Goal: Task Accomplishment & Management: Complete application form

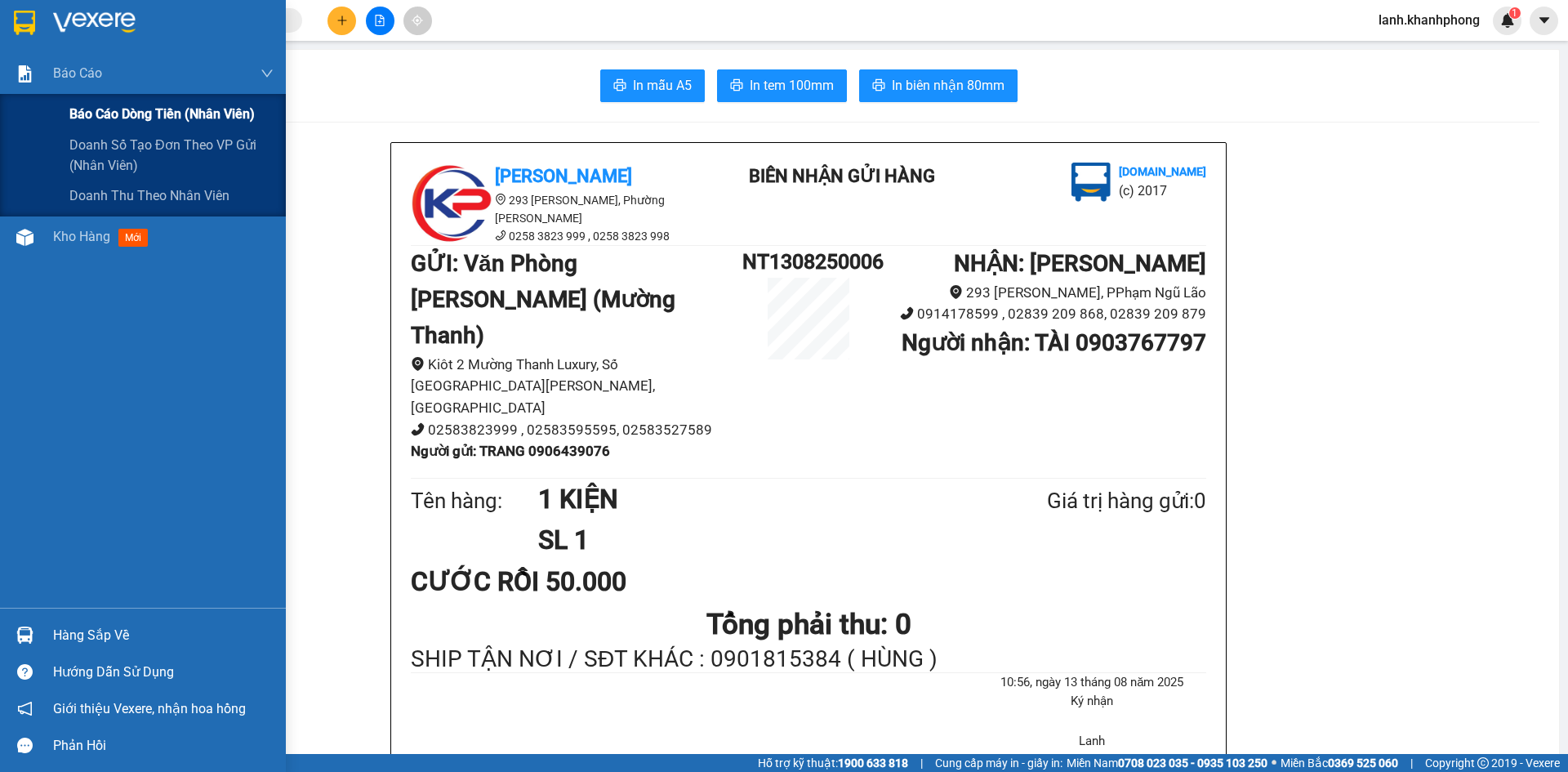
click at [99, 116] on span "Báo cáo dòng tiền (nhân viên)" at bounding box center [162, 114] width 186 height 21
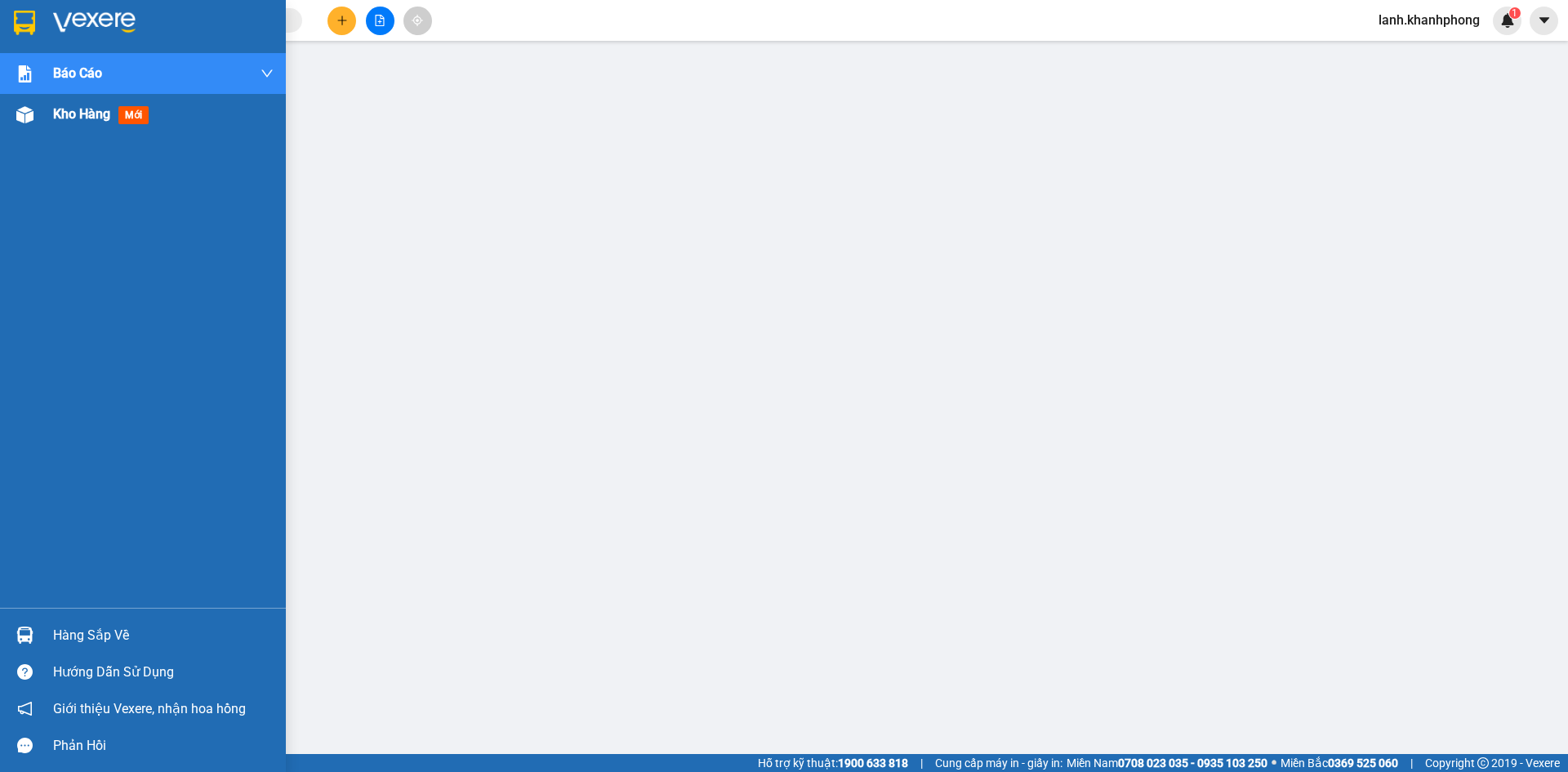
click at [89, 121] on span "Kho hàng" at bounding box center [81, 114] width 57 height 16
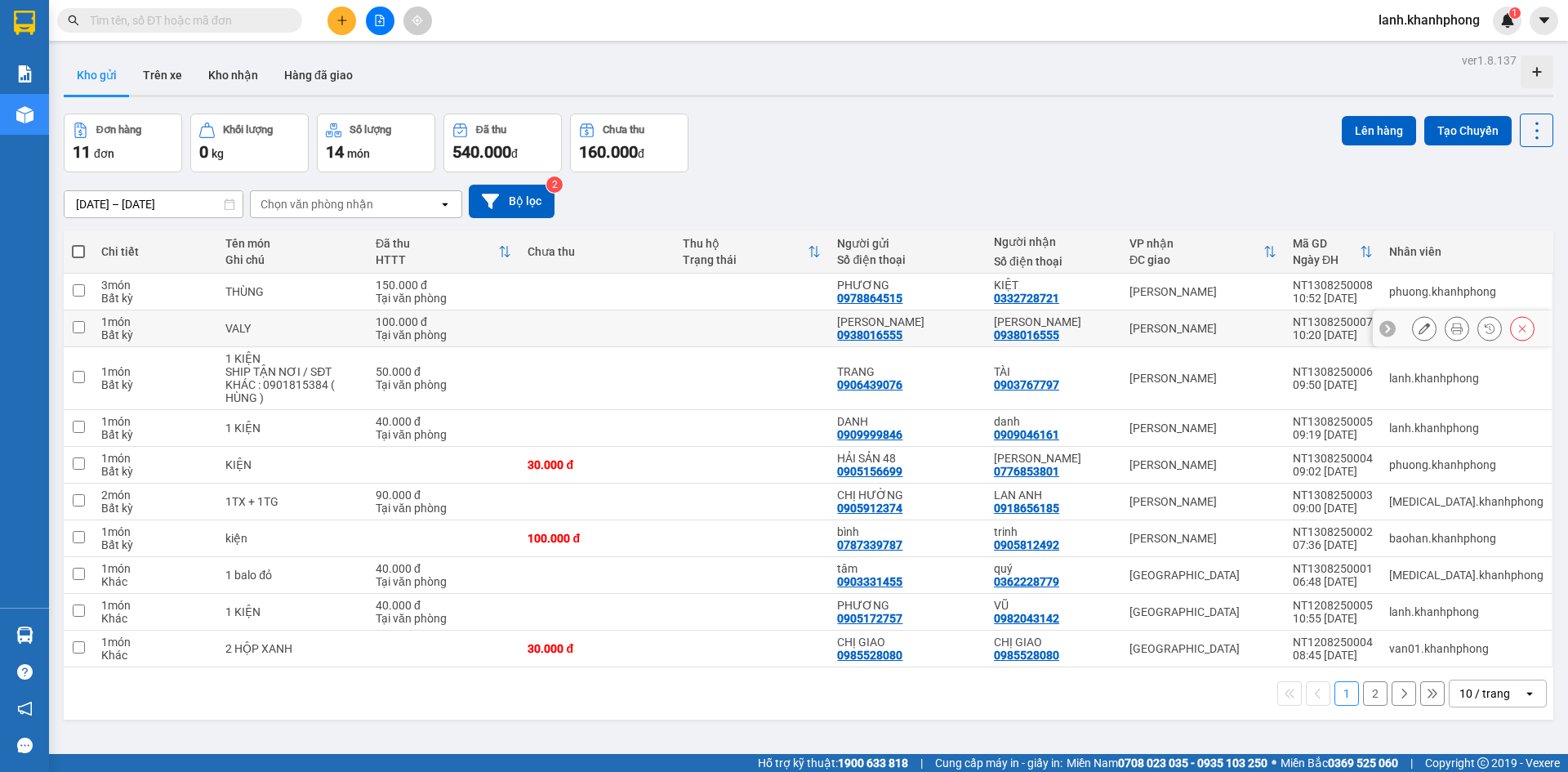
click at [868, 333] on td "NGỌC PHƯƠNG 0938016555" at bounding box center [908, 329] width 157 height 37
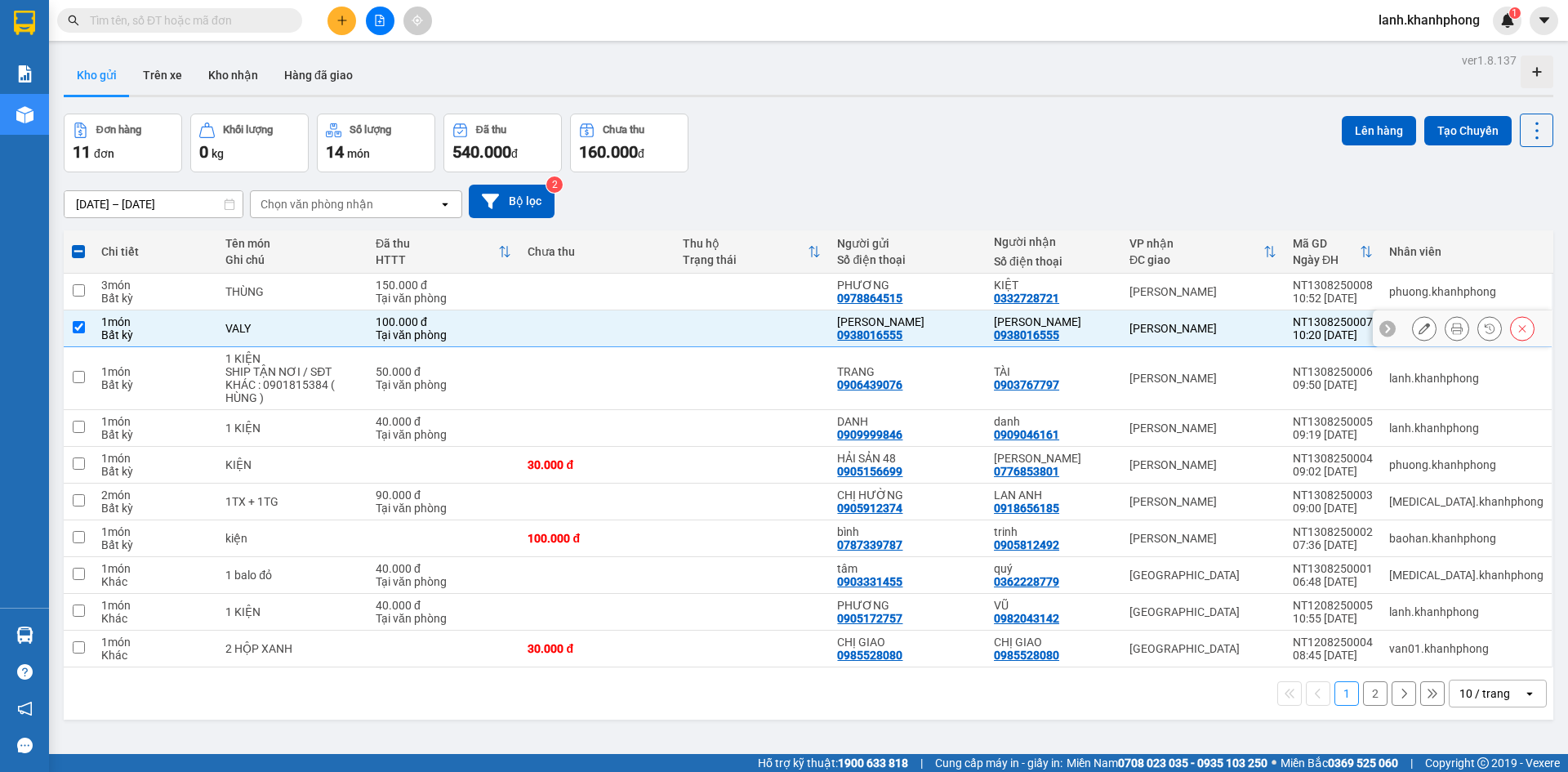
click at [75, 327] on input "checkbox" at bounding box center [78, 327] width 12 height 12
checkbox input "false"
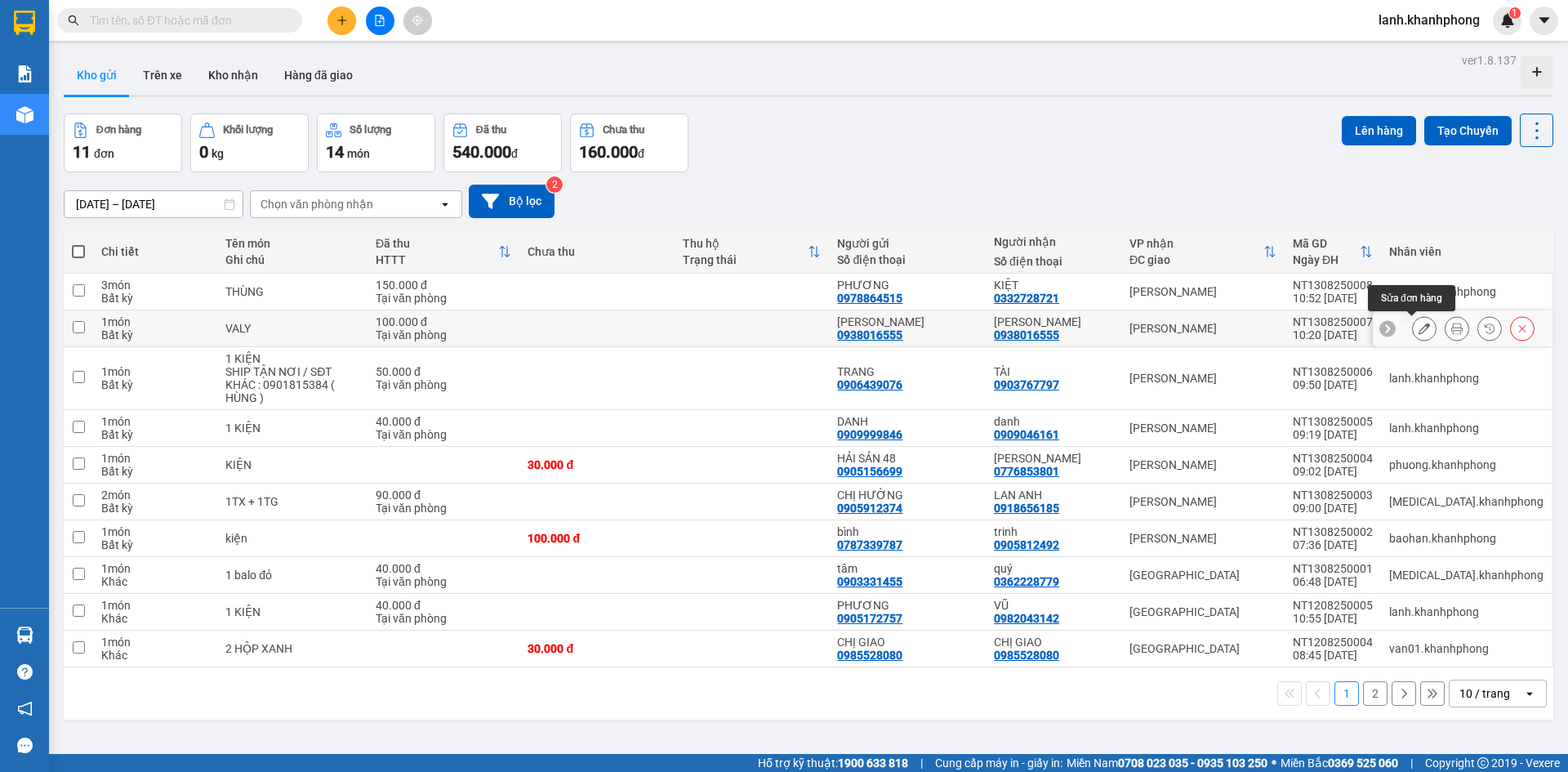
click at [1419, 326] on icon at bounding box center [1424, 329] width 12 height 12
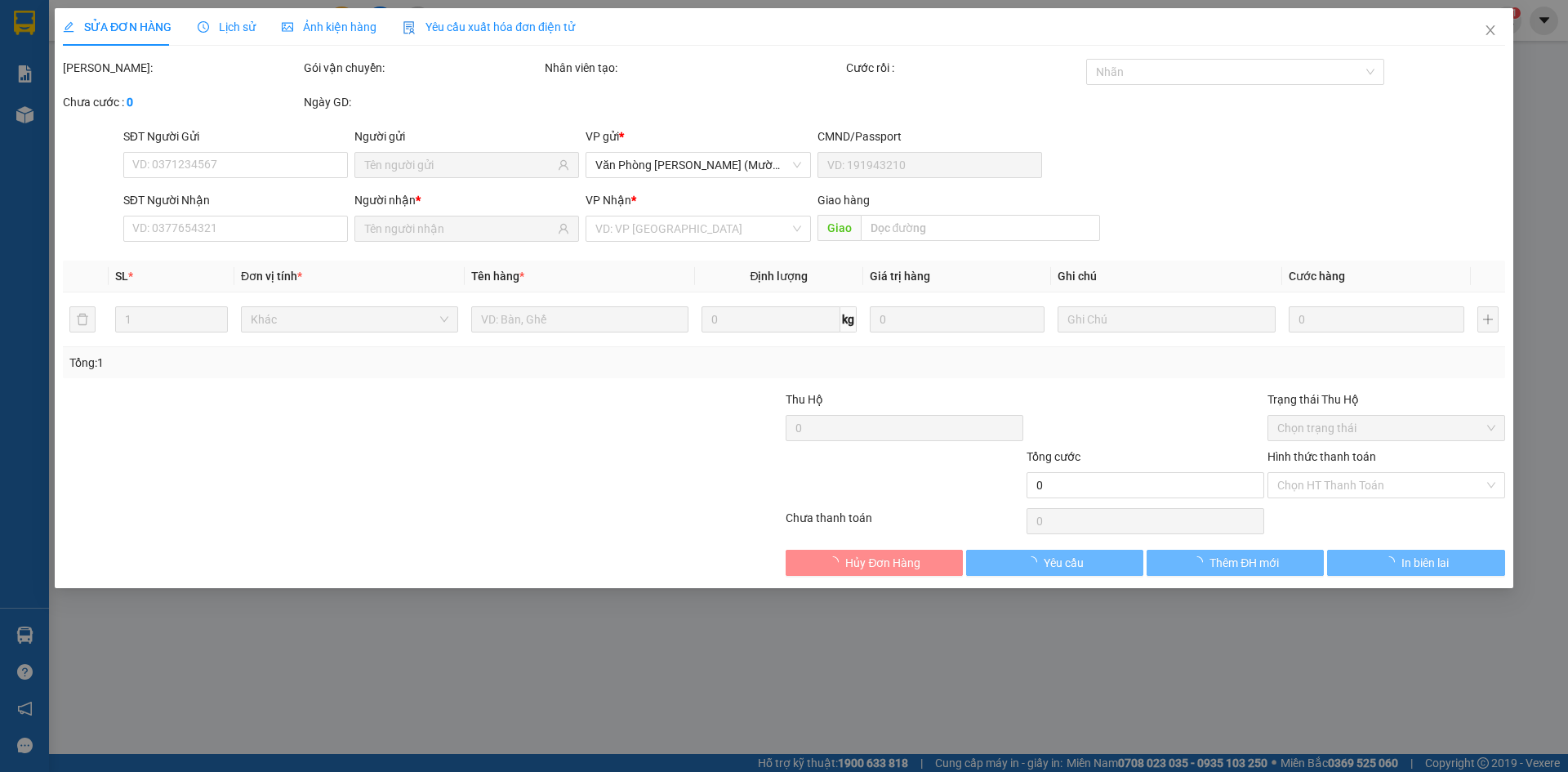
type input "0938016555"
type input "100.000"
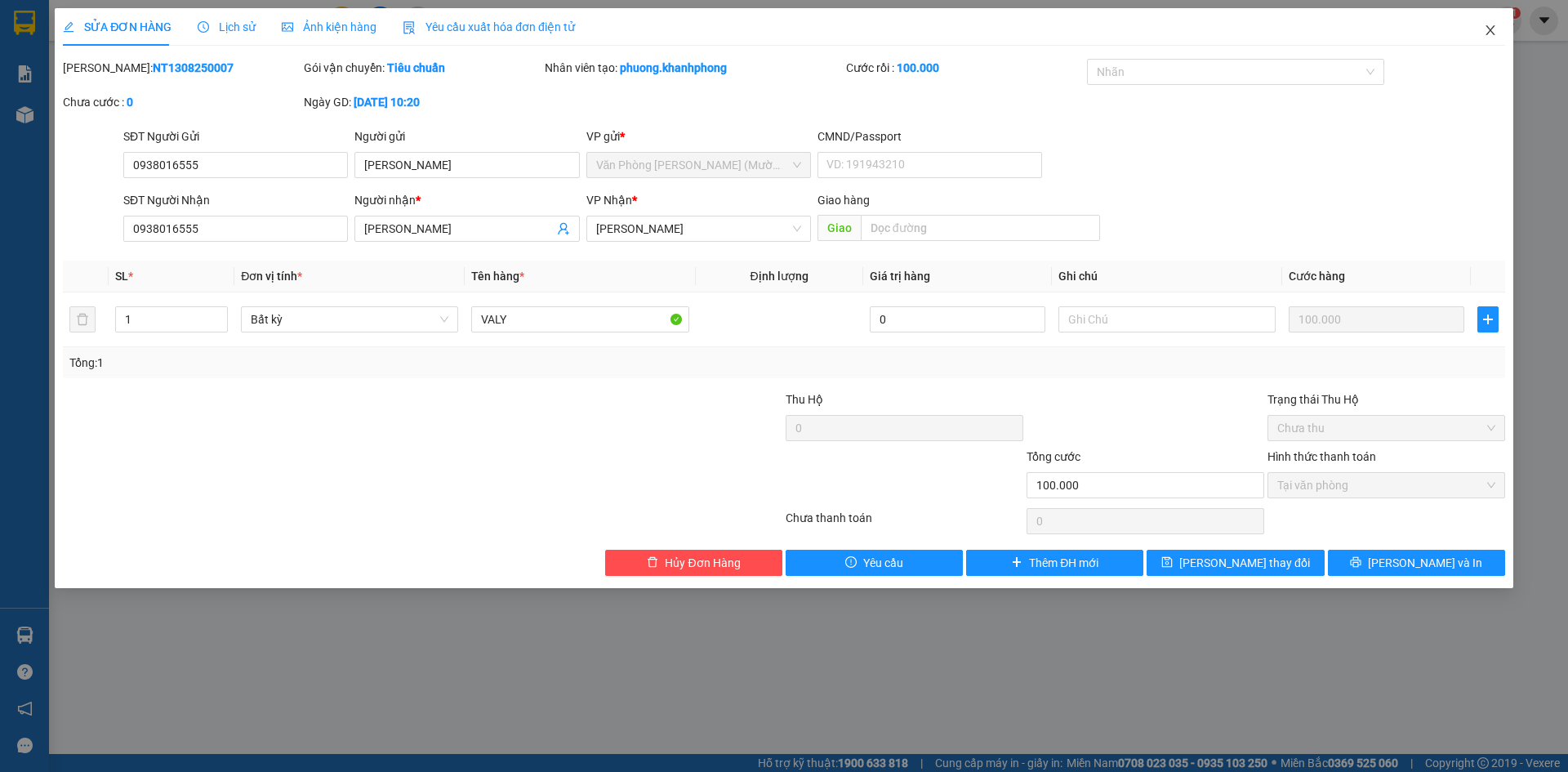
click at [1489, 29] on icon "close" at bounding box center [1490, 31] width 9 height 10
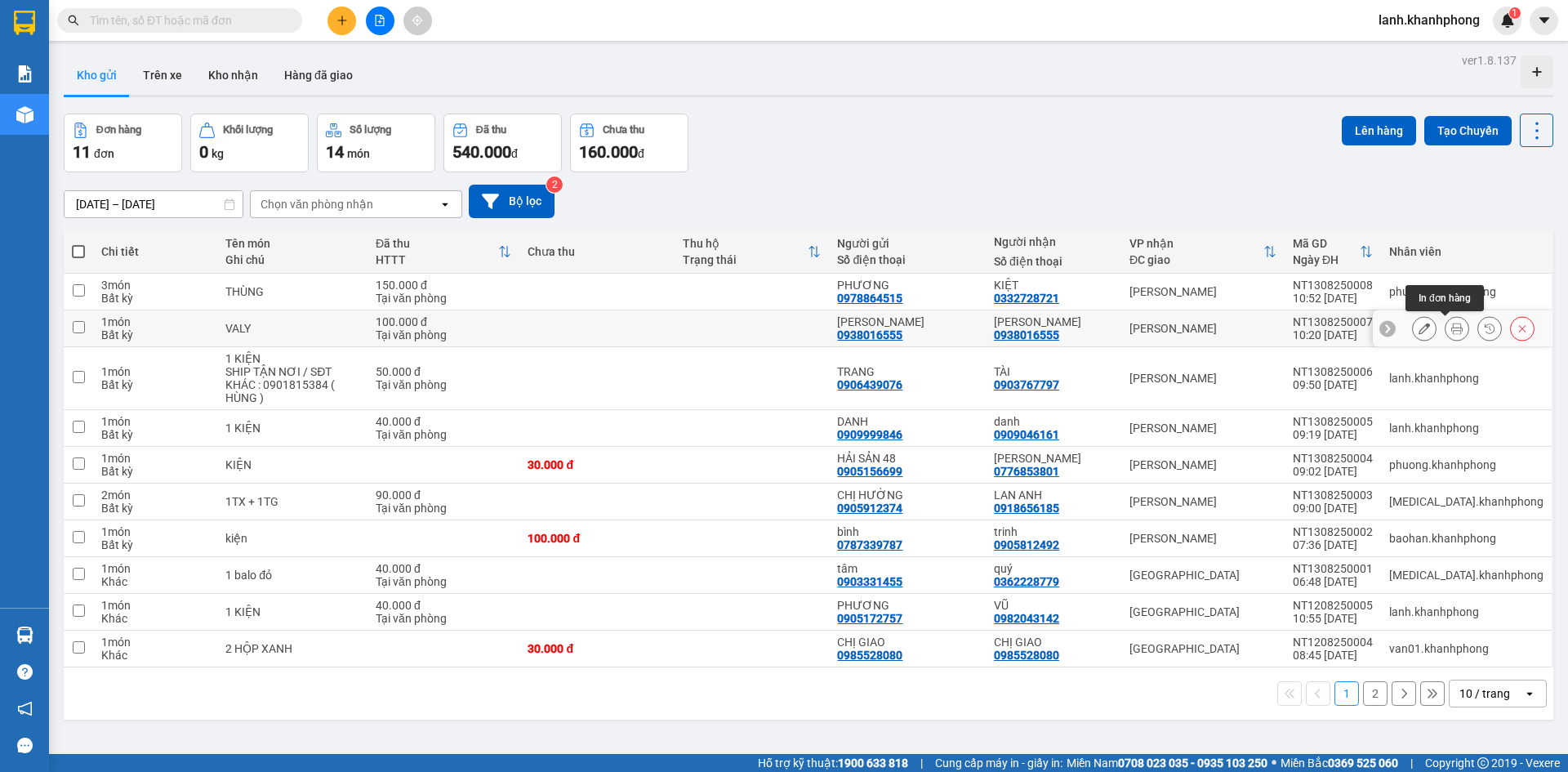
click at [1452, 333] on icon at bounding box center [1457, 329] width 12 height 12
click at [1452, 374] on icon at bounding box center [1457, 378] width 12 height 12
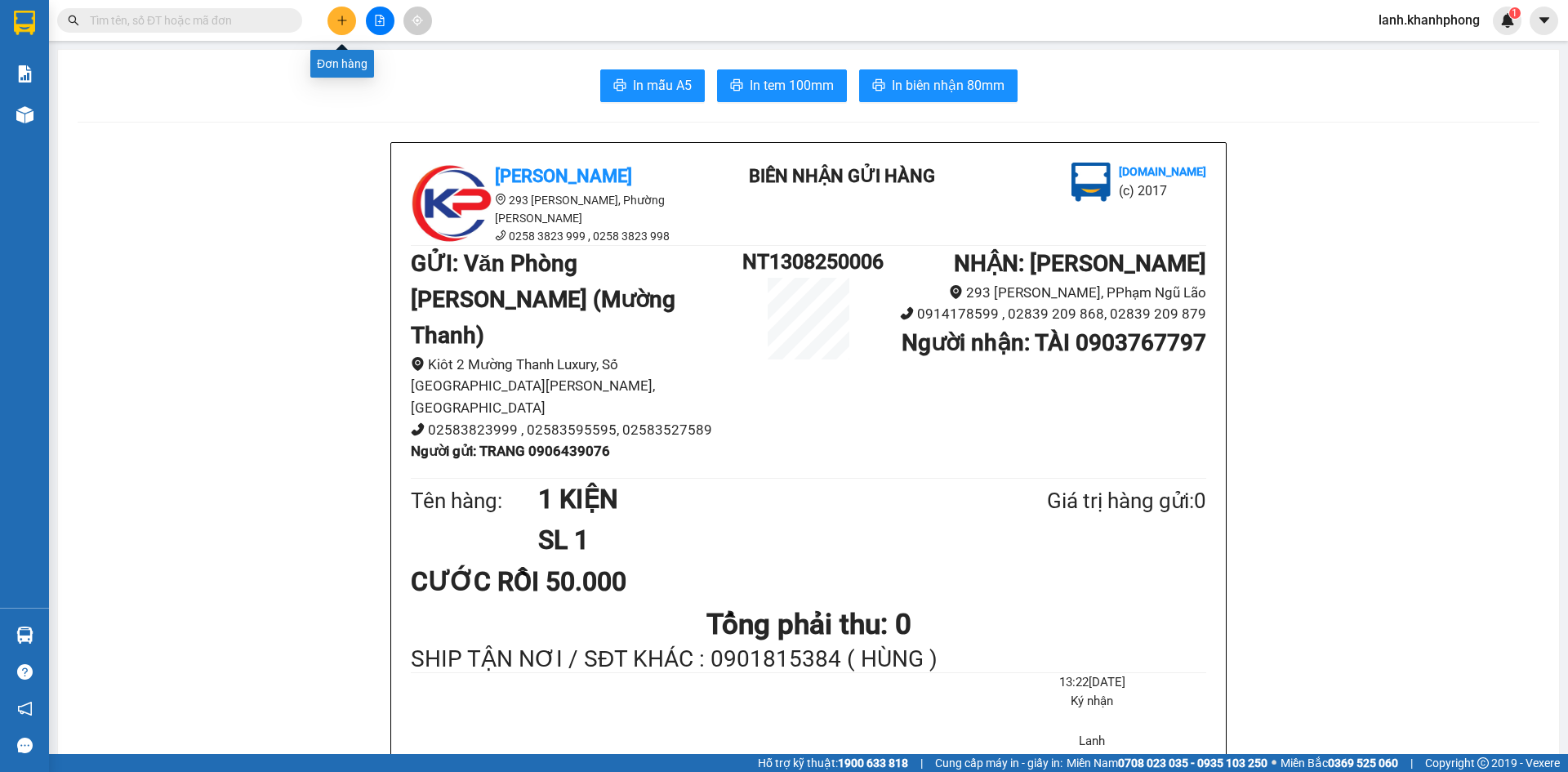
click at [341, 25] on icon "plus" at bounding box center [342, 21] width 12 height 12
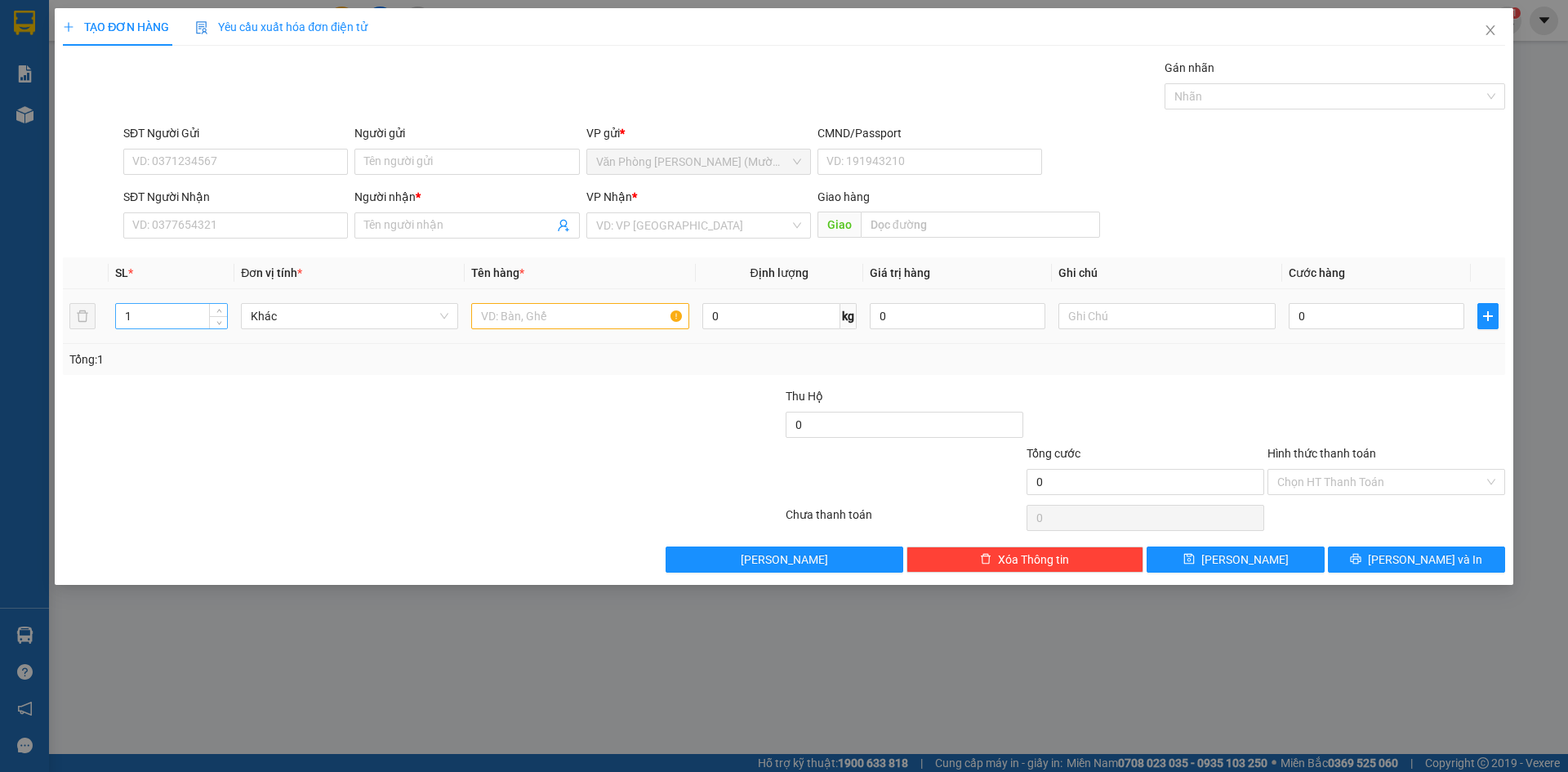
click at [177, 323] on input "1" at bounding box center [172, 316] width 111 height 25
type input "2"
click at [560, 307] on input "text" at bounding box center [579, 316] width 217 height 26
type input "2 TG"
click at [660, 239] on div "VP Nhận * VD: VP Sài Gòn" at bounding box center [699, 216] width 224 height 57
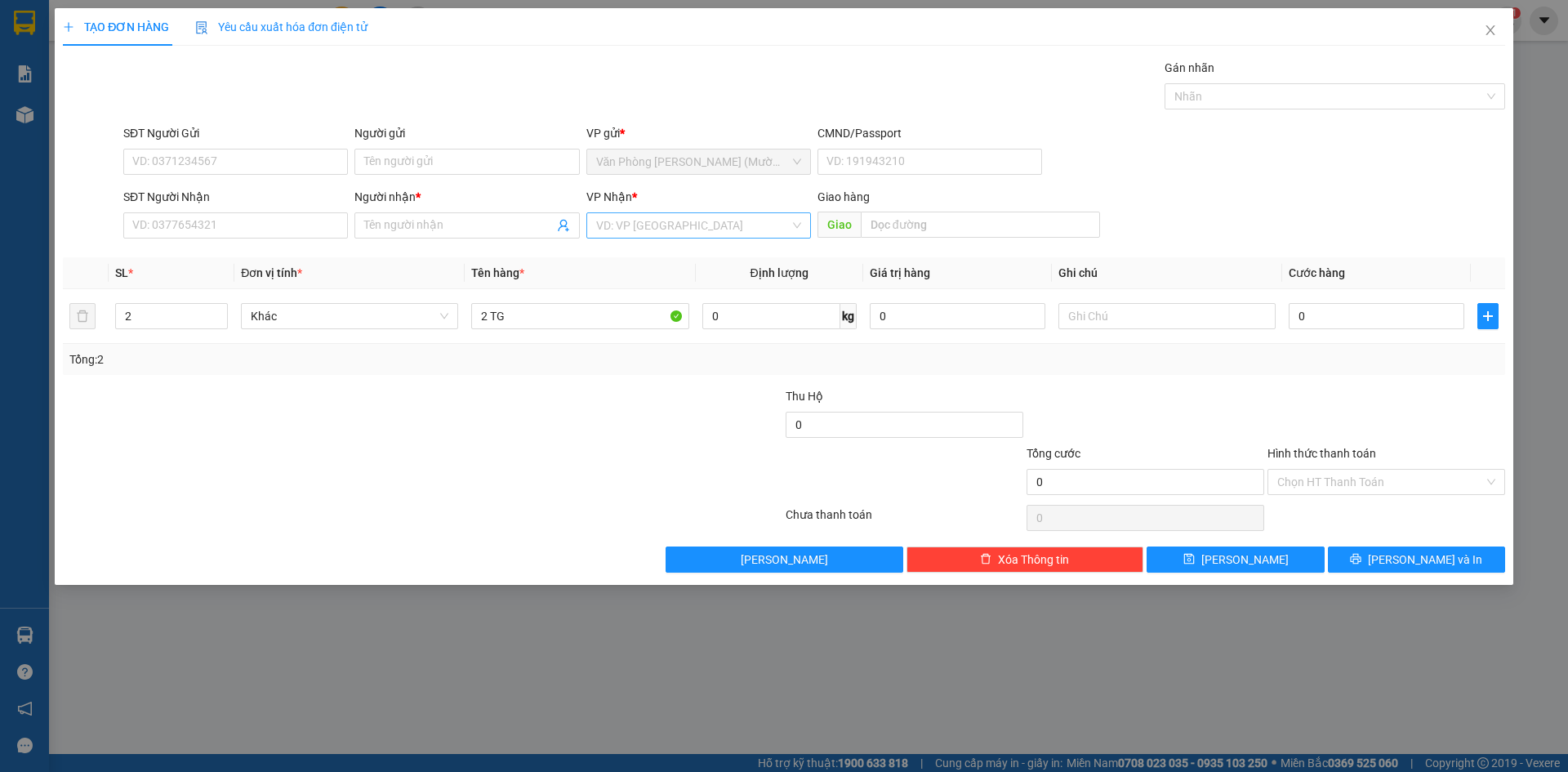
click at [659, 231] on input "search" at bounding box center [692, 225] width 194 height 25
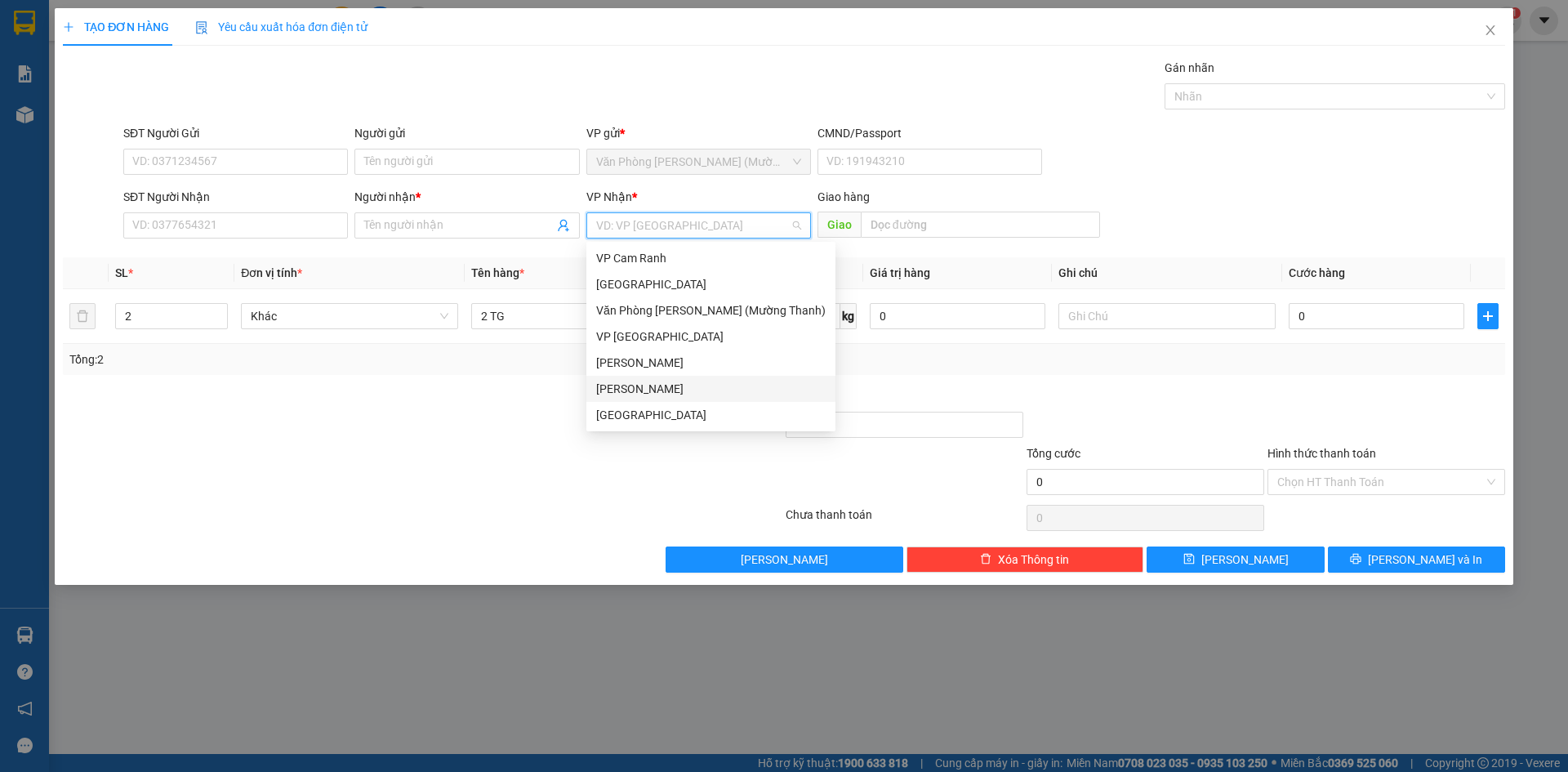
click at [640, 386] on div "[PERSON_NAME]" at bounding box center [711, 389] width 229 height 18
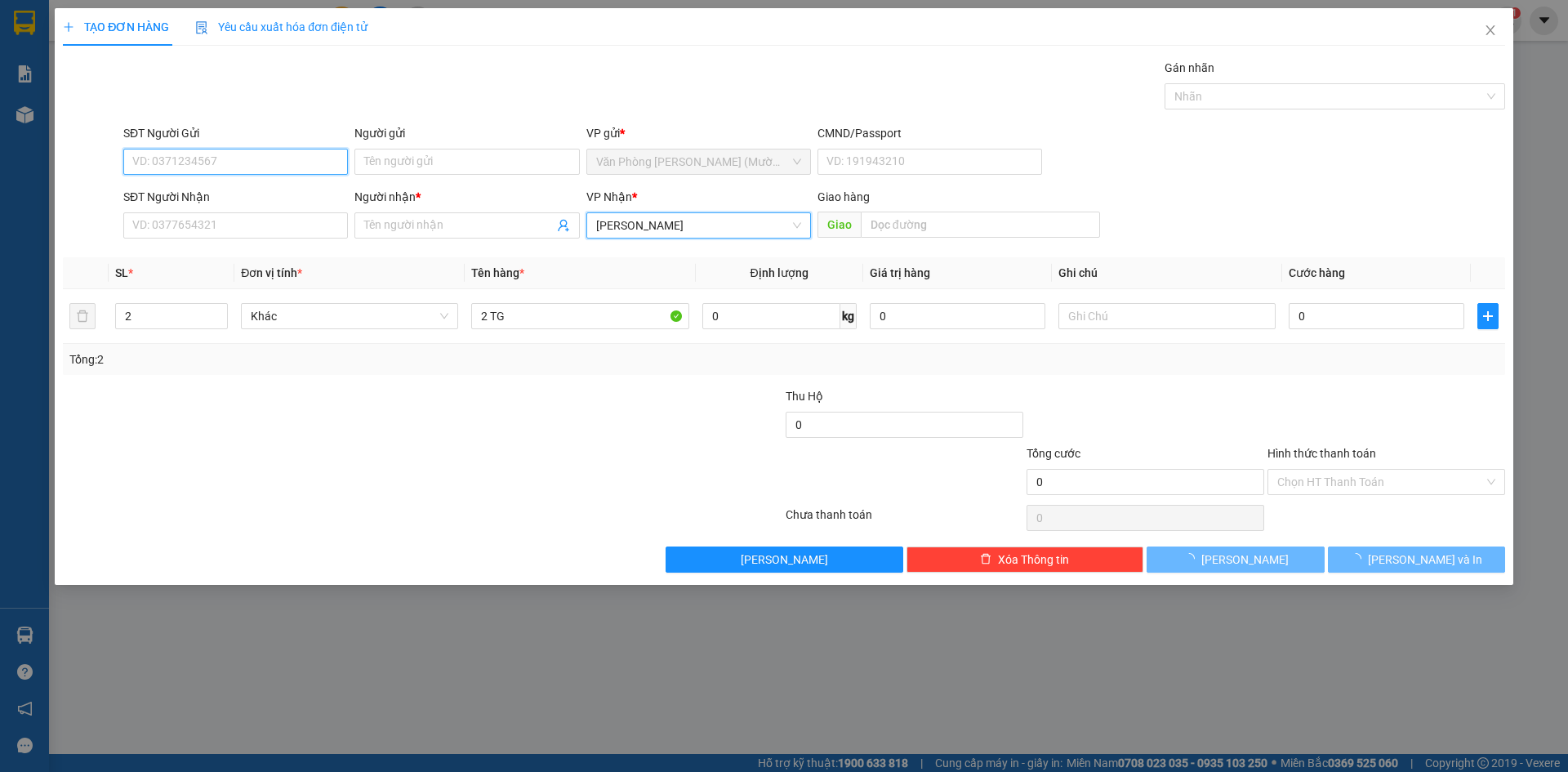
click at [203, 149] on input "SĐT Người Gửi" at bounding box center [235, 162] width 224 height 26
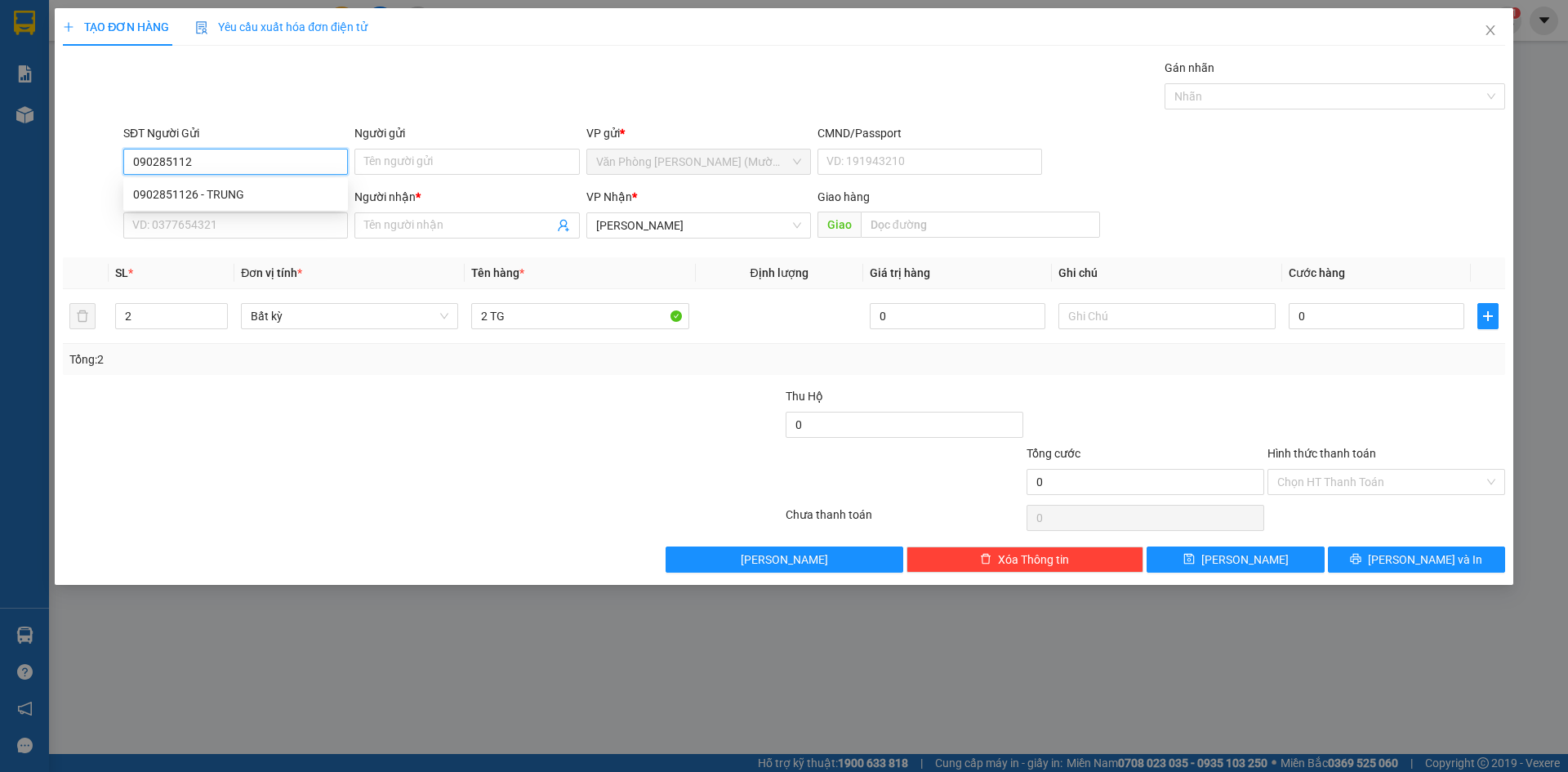
type input "0902851126"
click at [252, 183] on div "0902851126 - TRUNG" at bounding box center [235, 195] width 224 height 26
type input "TRUNG"
type input "0902851126"
click at [224, 219] on input "SĐT Người Nhận" at bounding box center [235, 225] width 224 height 26
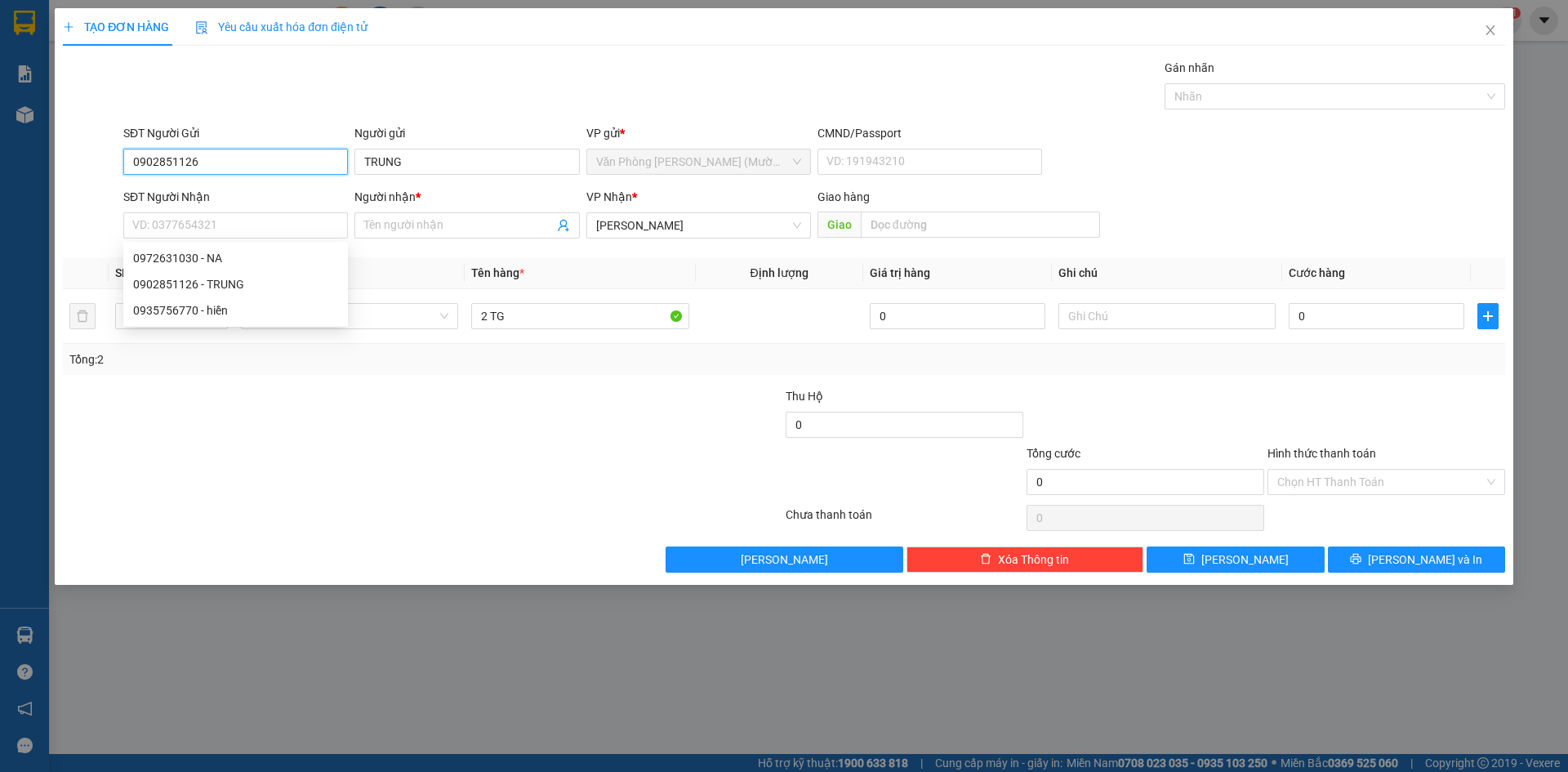
click at [229, 156] on input "0902851126" at bounding box center [235, 162] width 224 height 26
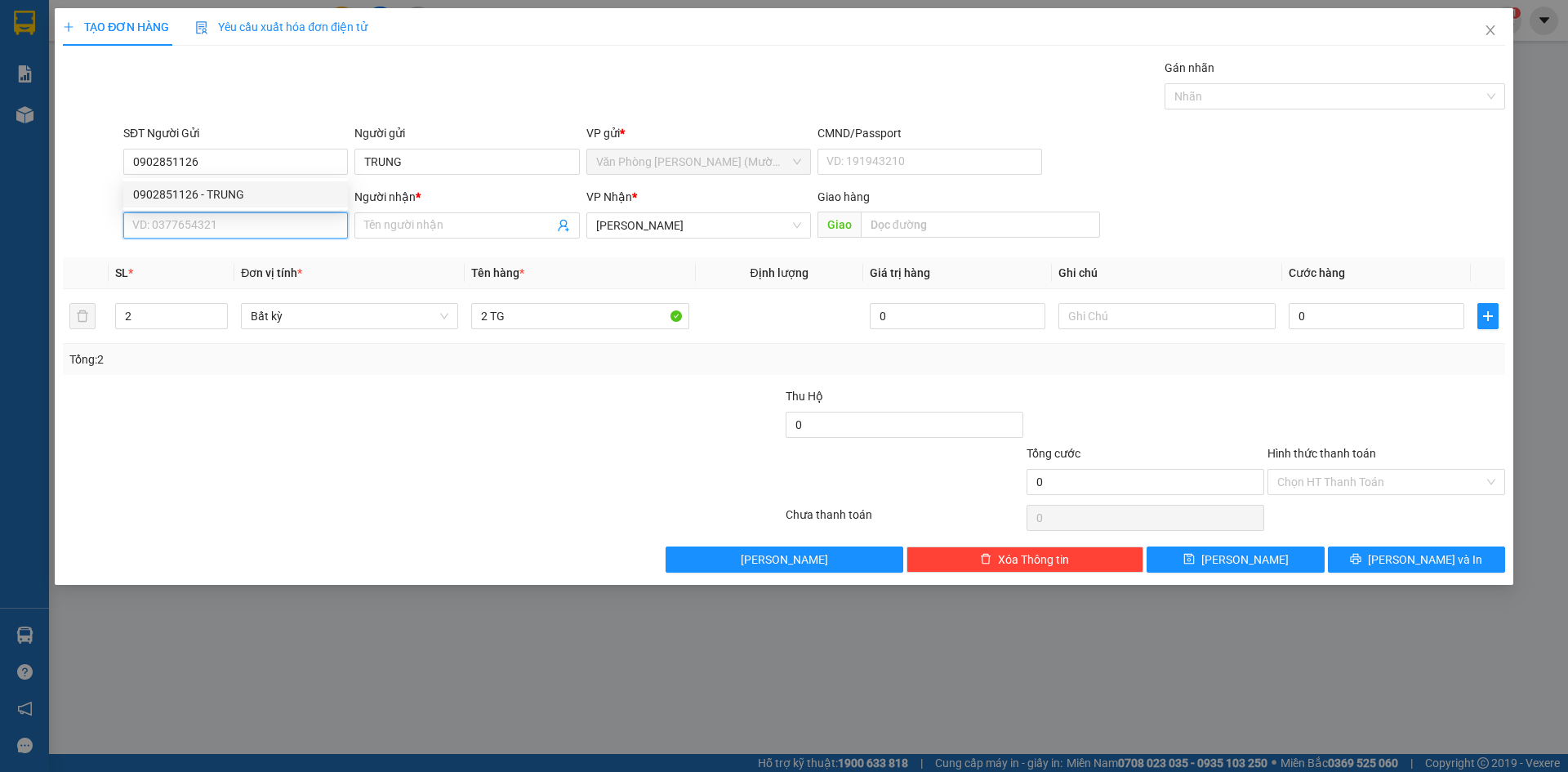
click at [210, 221] on input "SĐT Người Nhận" at bounding box center [235, 225] width 224 height 26
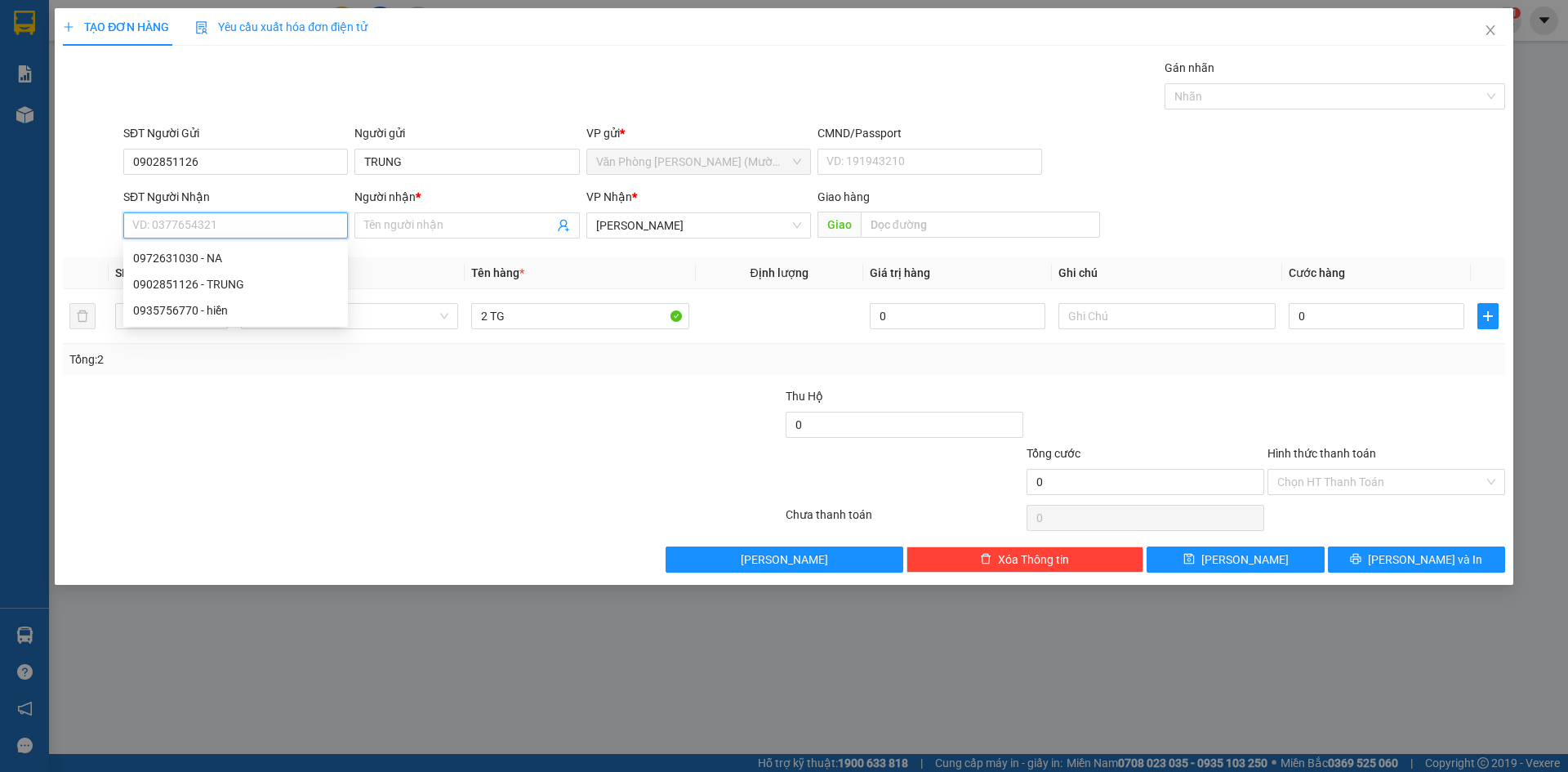
paste input "0902851126"
type input "0902851126"
click at [246, 262] on div "0902851126 - TRUNG" at bounding box center [235, 258] width 205 height 18
type input "TRUNG"
type input "0902851126"
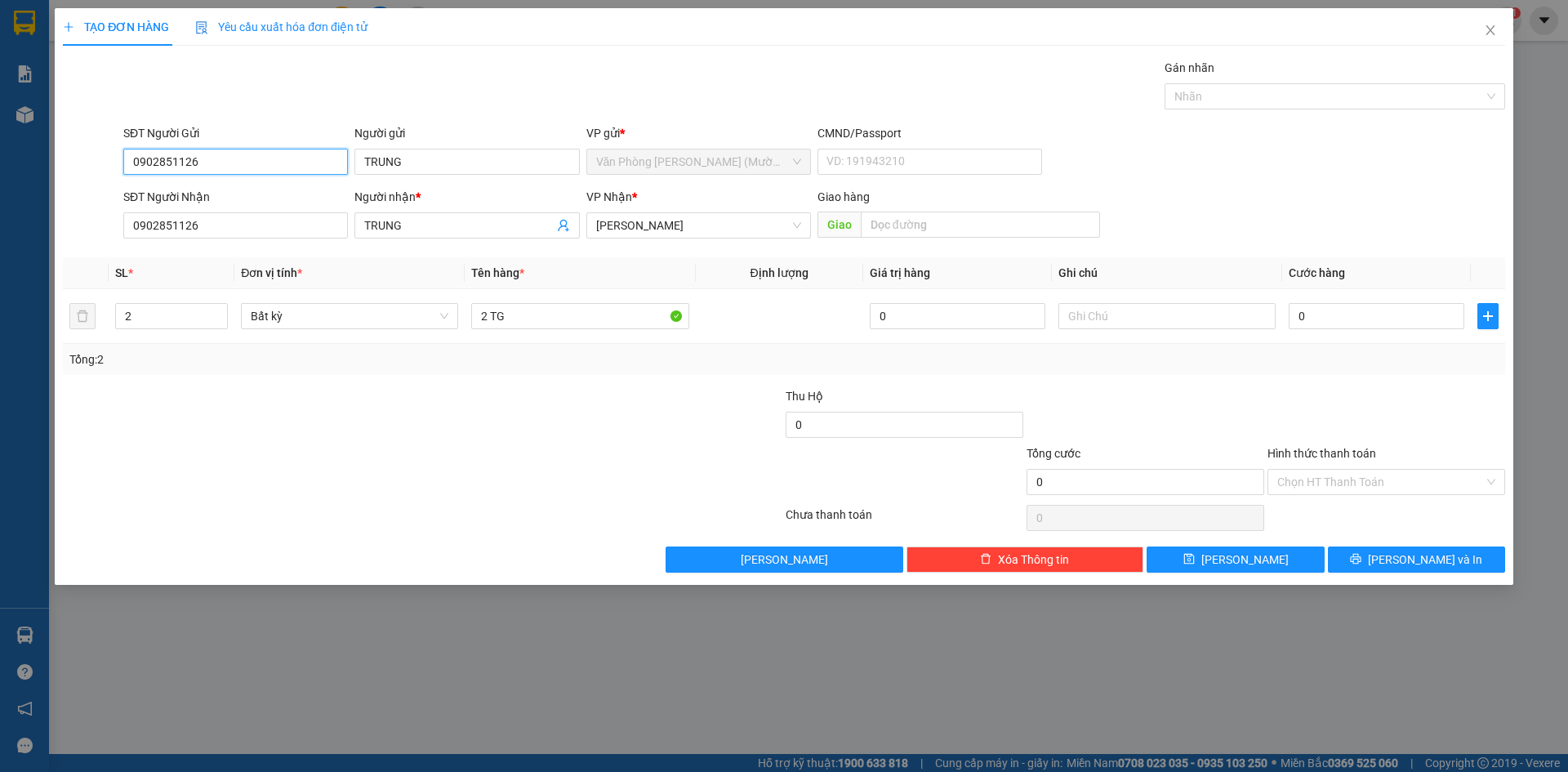
click at [220, 163] on input "0902851126" at bounding box center [235, 162] width 224 height 26
type input "0935756770"
click at [227, 202] on div "0935756770 - hiền" at bounding box center [235, 195] width 205 height 18
type input "hiền"
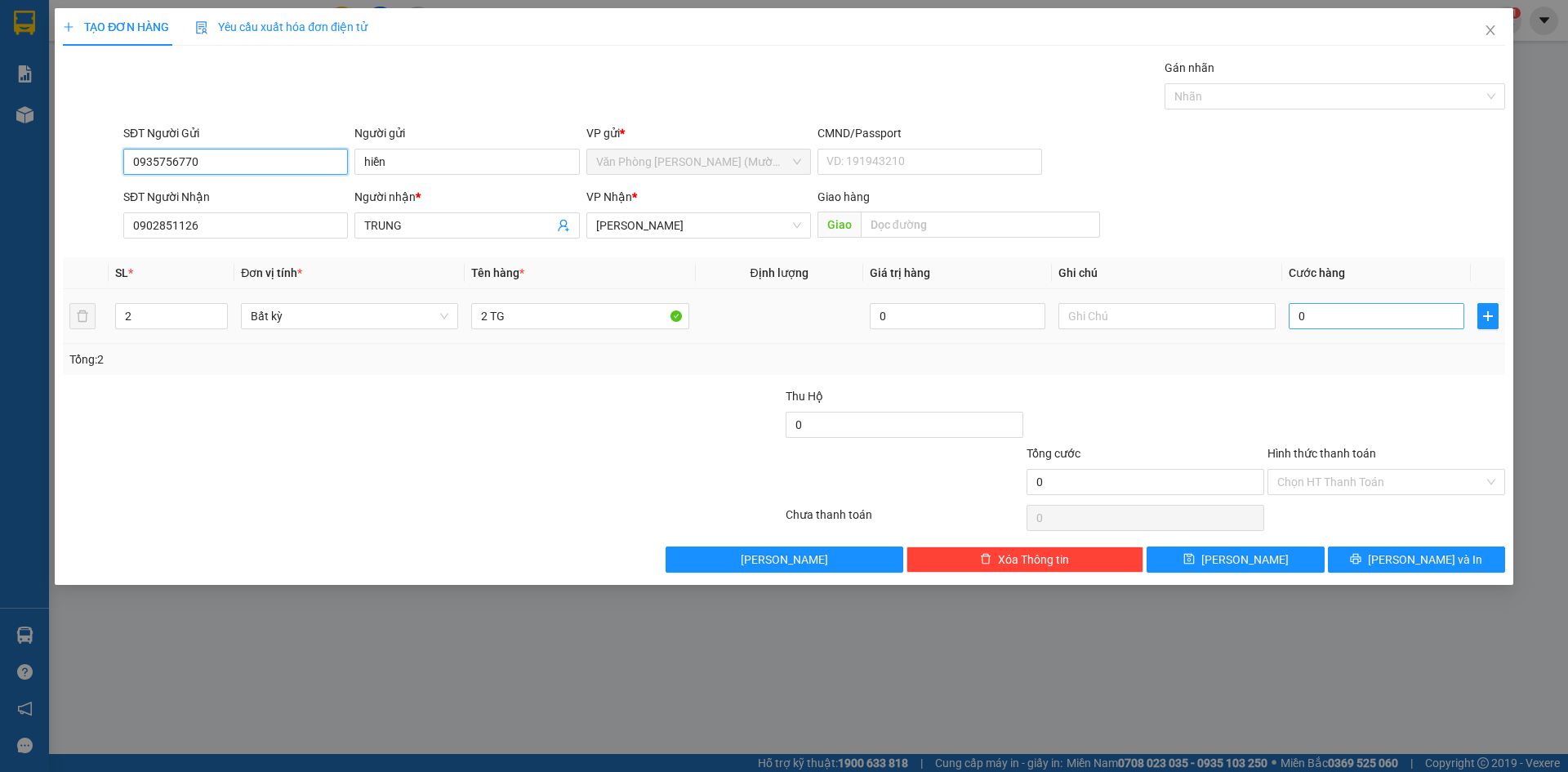
type input "0935756770"
click at [1353, 316] on input "0" at bounding box center [1377, 316] width 176 height 26
type input "1"
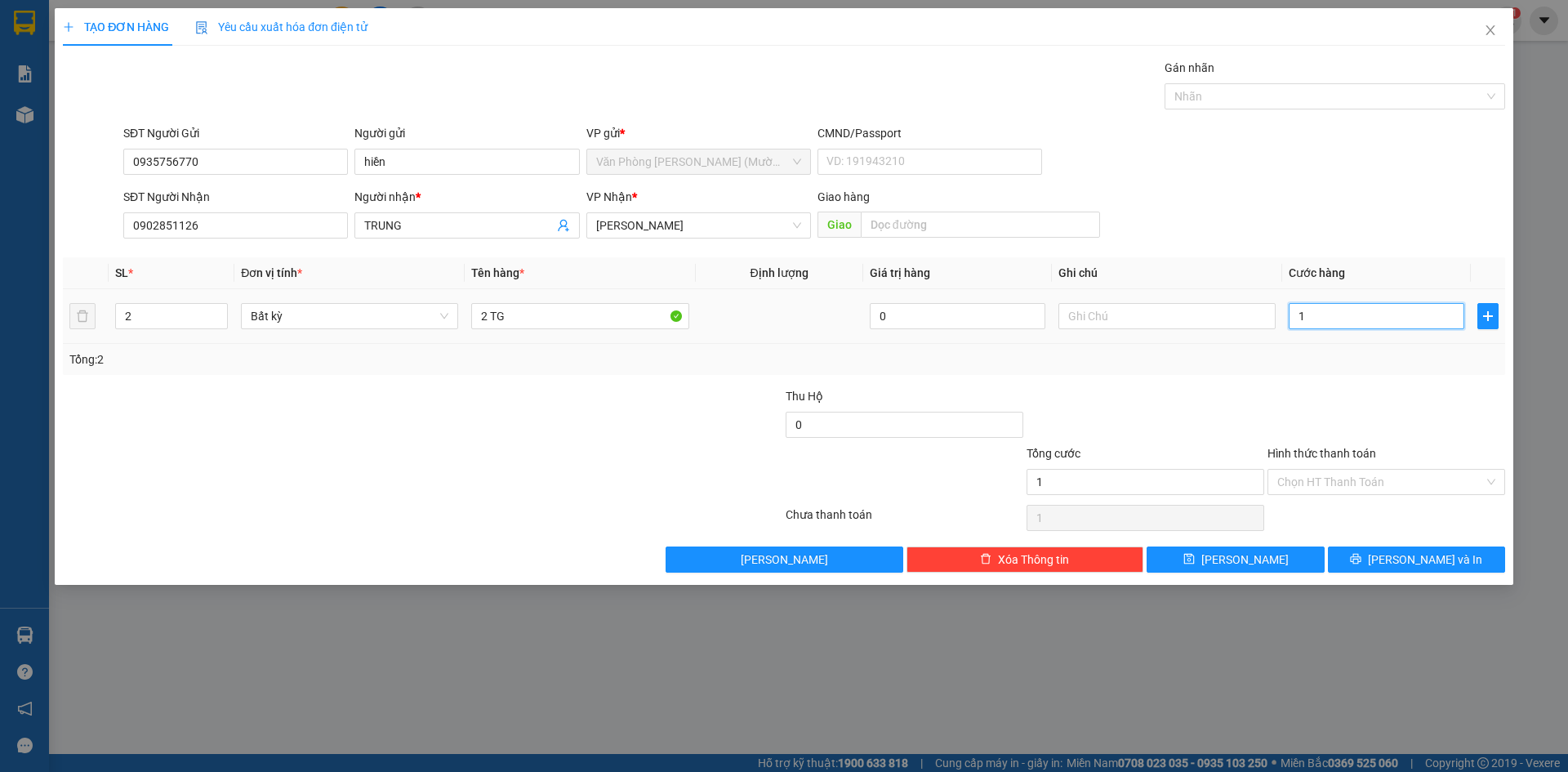
type input "12"
type input "120"
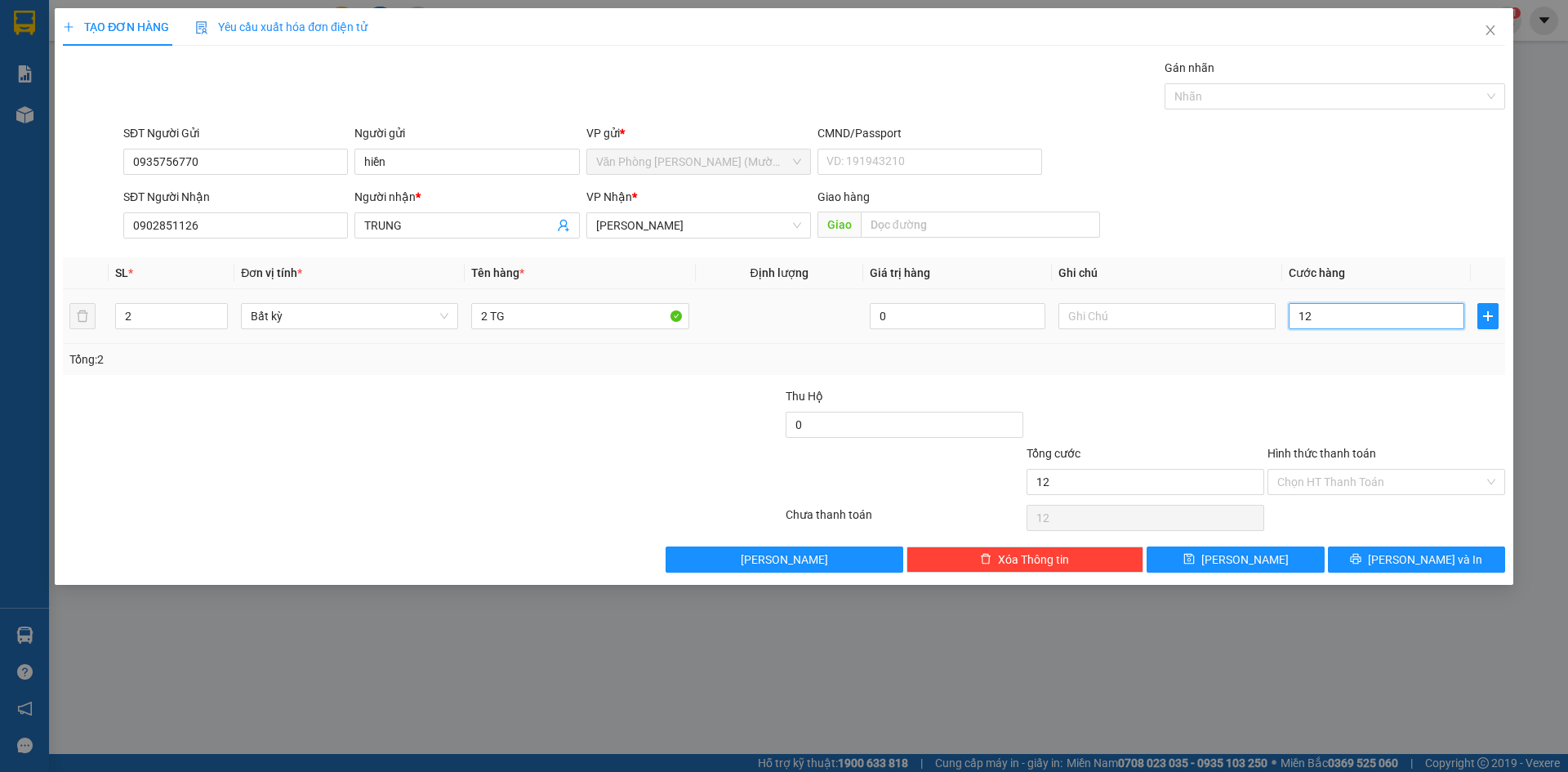
type input "120"
type input "1.200"
type input "12.000"
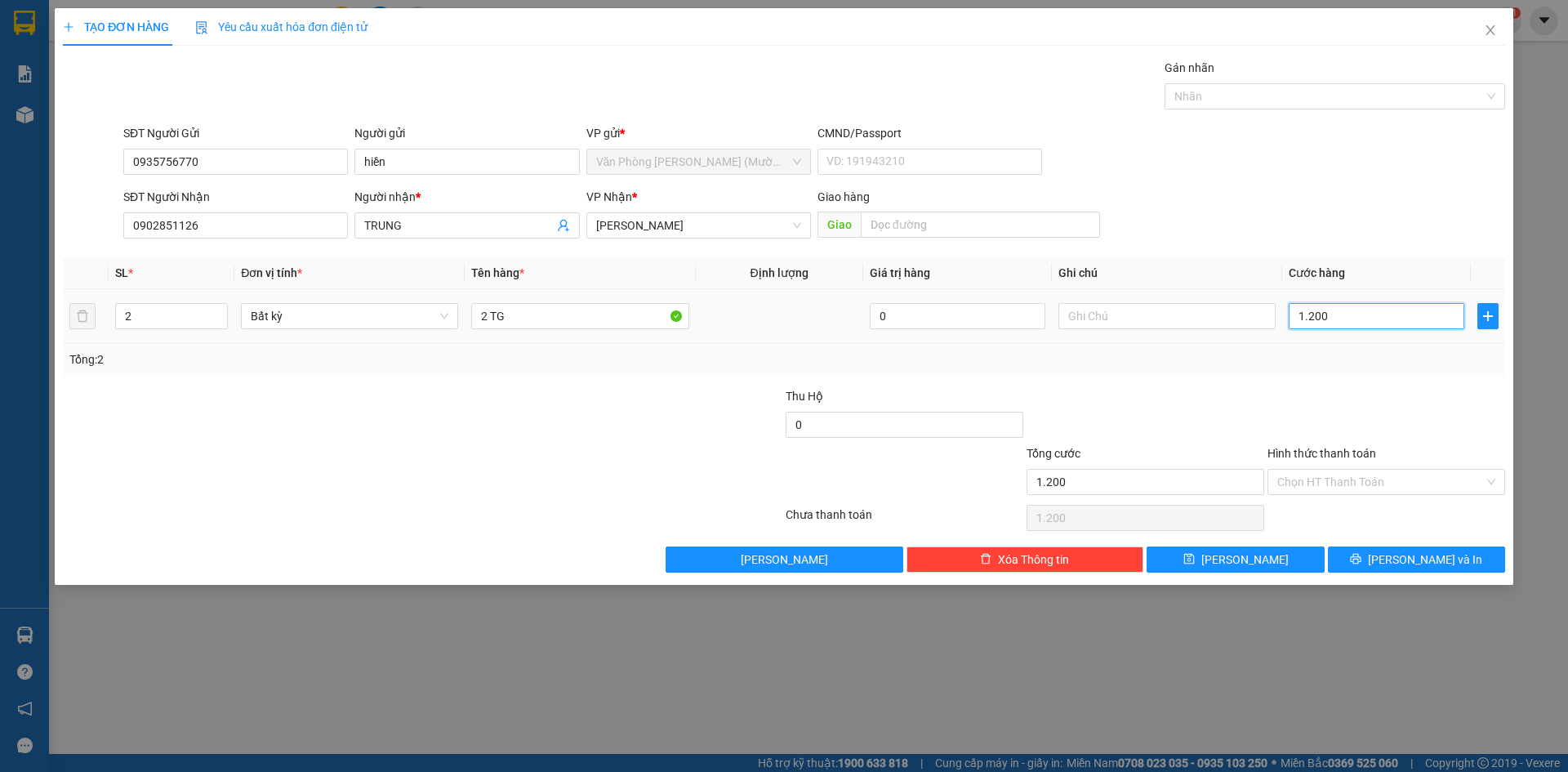
type input "12.000"
type input "120.000"
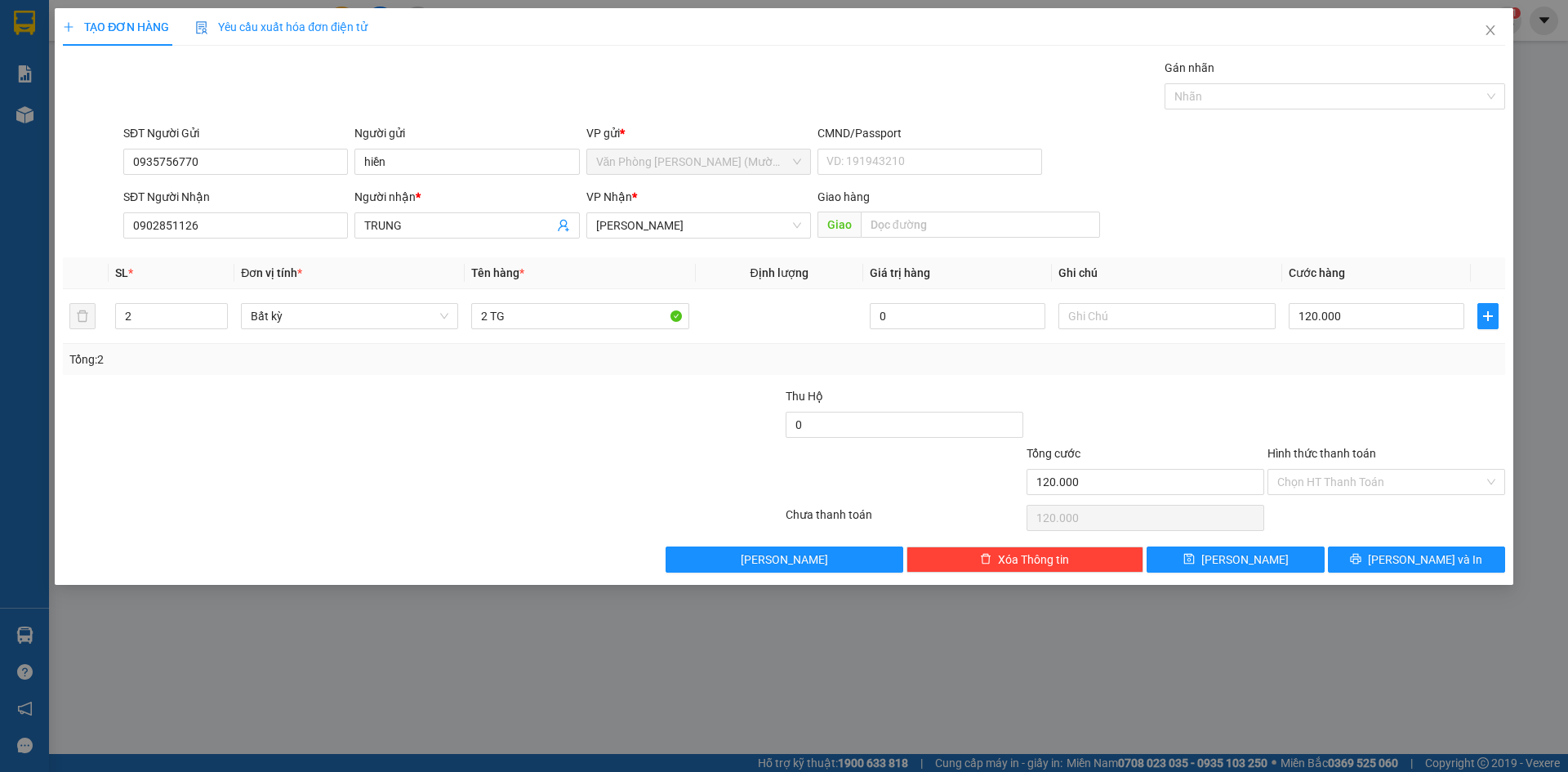
drag, startPoint x: 1316, startPoint y: 414, endPoint x: 1305, endPoint y: 400, distance: 17.8
click at [1317, 412] on div at bounding box center [1386, 415] width 241 height 57
click at [1358, 317] on input "120.000" at bounding box center [1377, 316] width 176 height 26
type input "0"
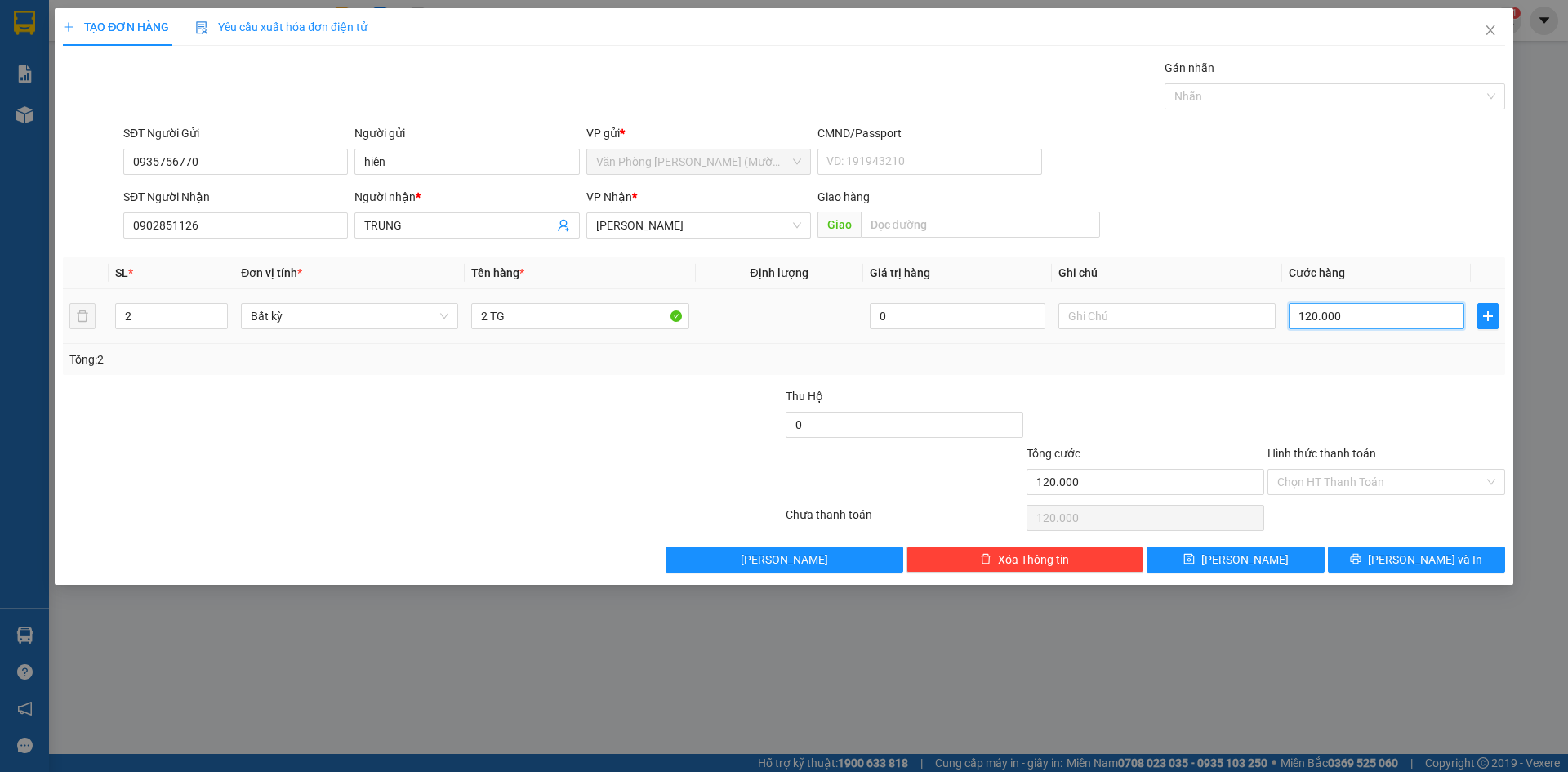
type input "0"
type input "01"
type input "1"
type input "010"
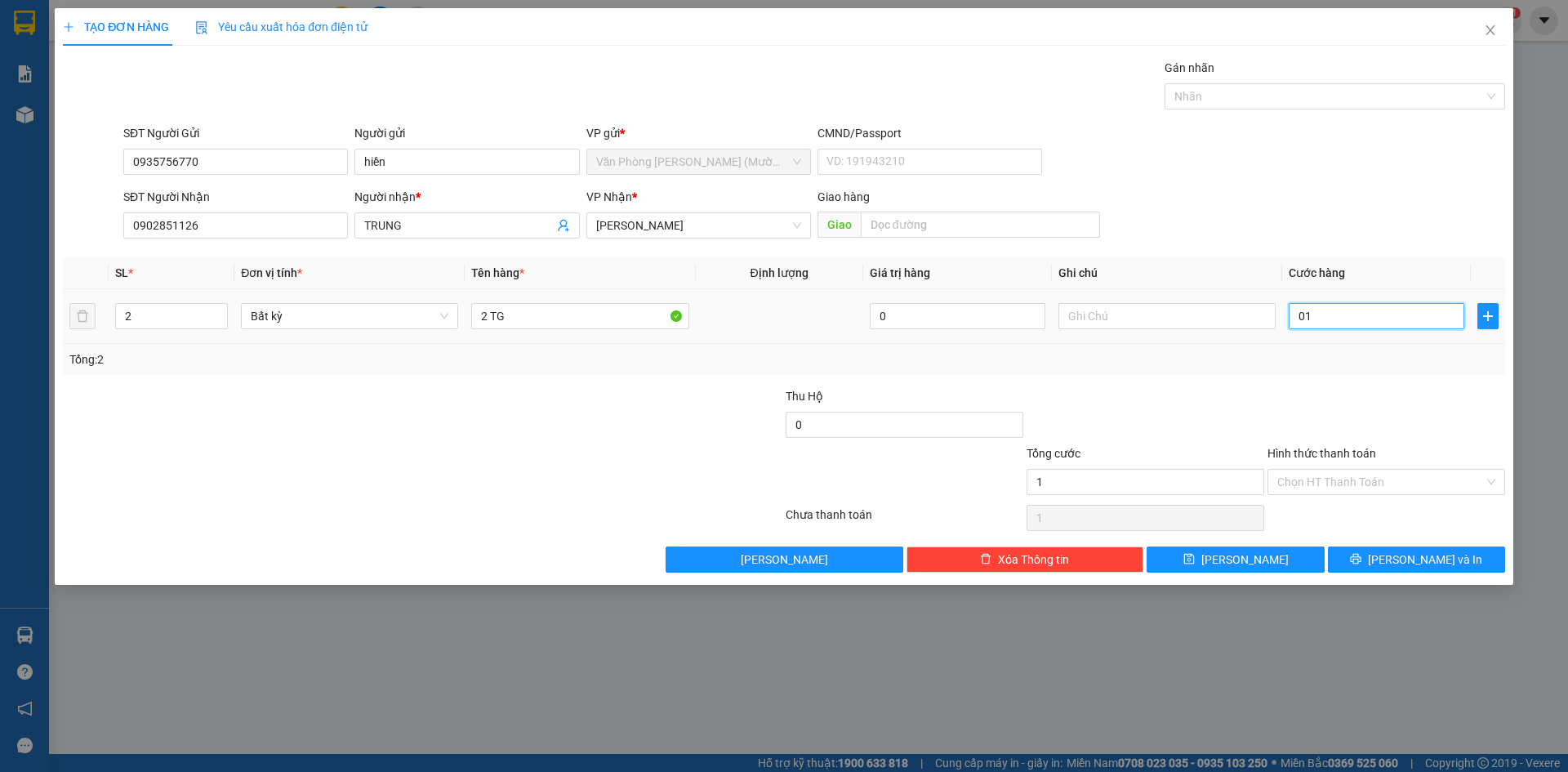
type input "10"
type input "01"
type input "1"
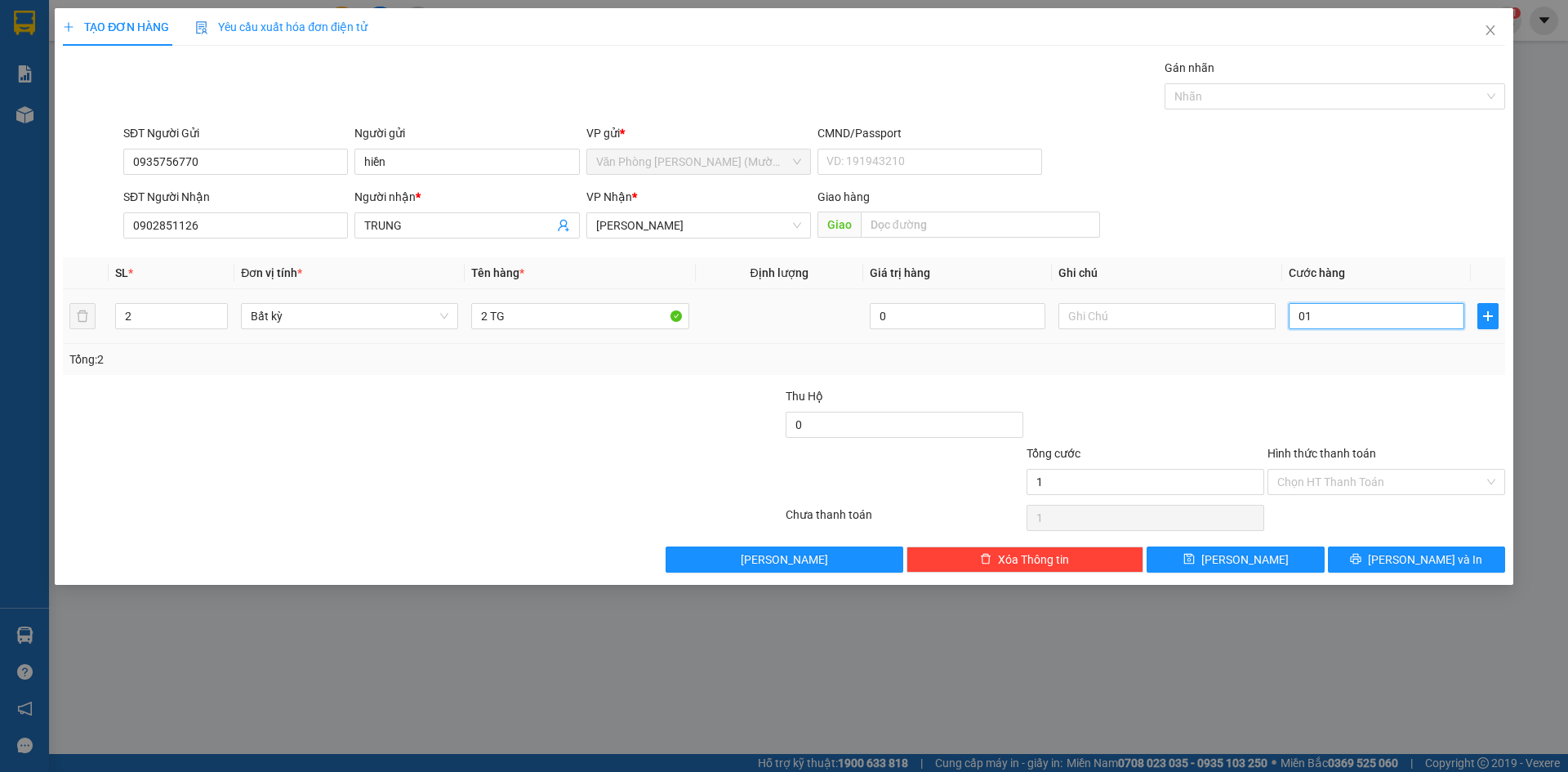
type input "0"
click at [1358, 317] on input "0" at bounding box center [1377, 316] width 176 height 26
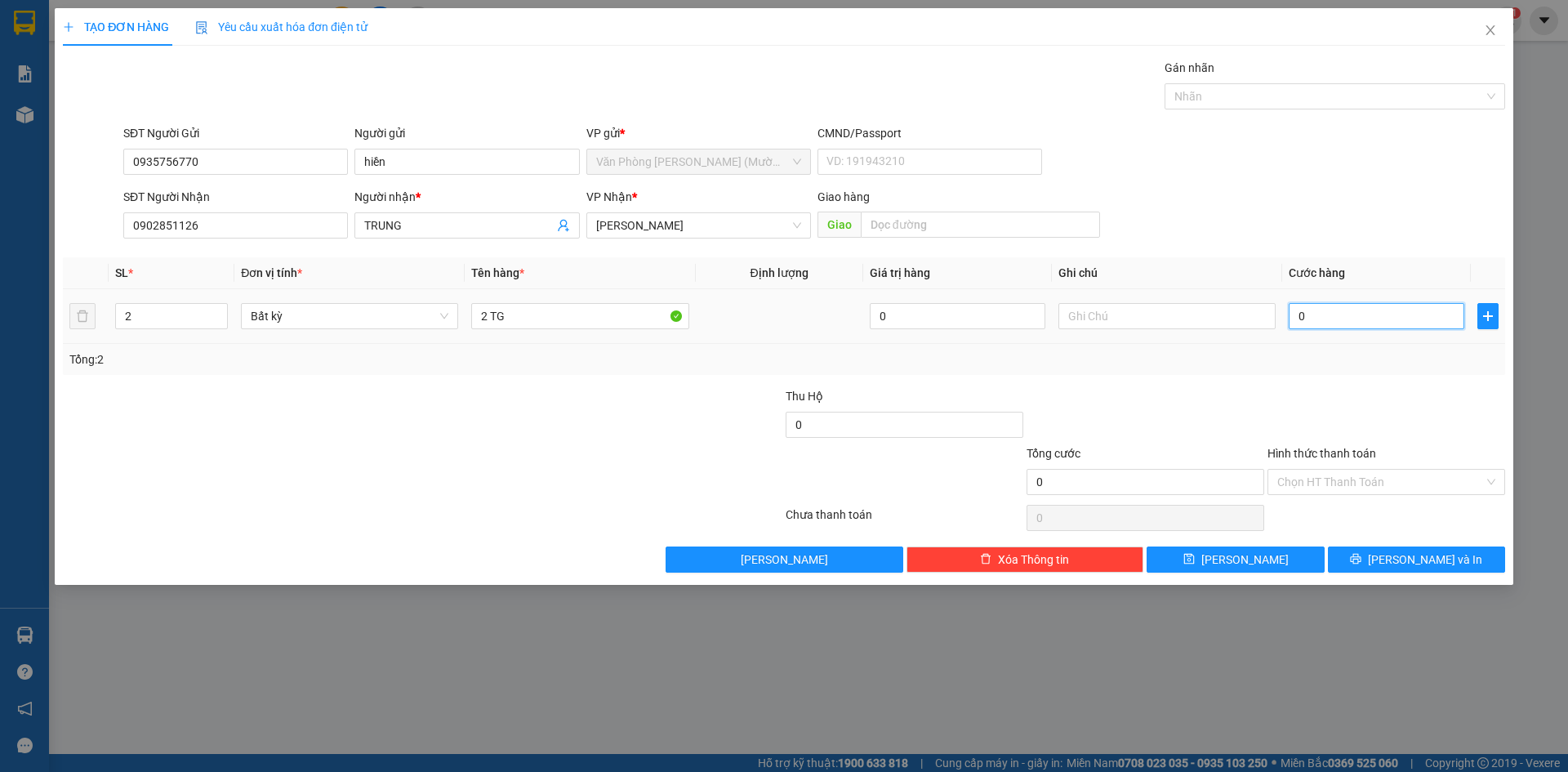
click at [1358, 317] on input "0" at bounding box center [1377, 316] width 176 height 26
type input "1"
type input "10"
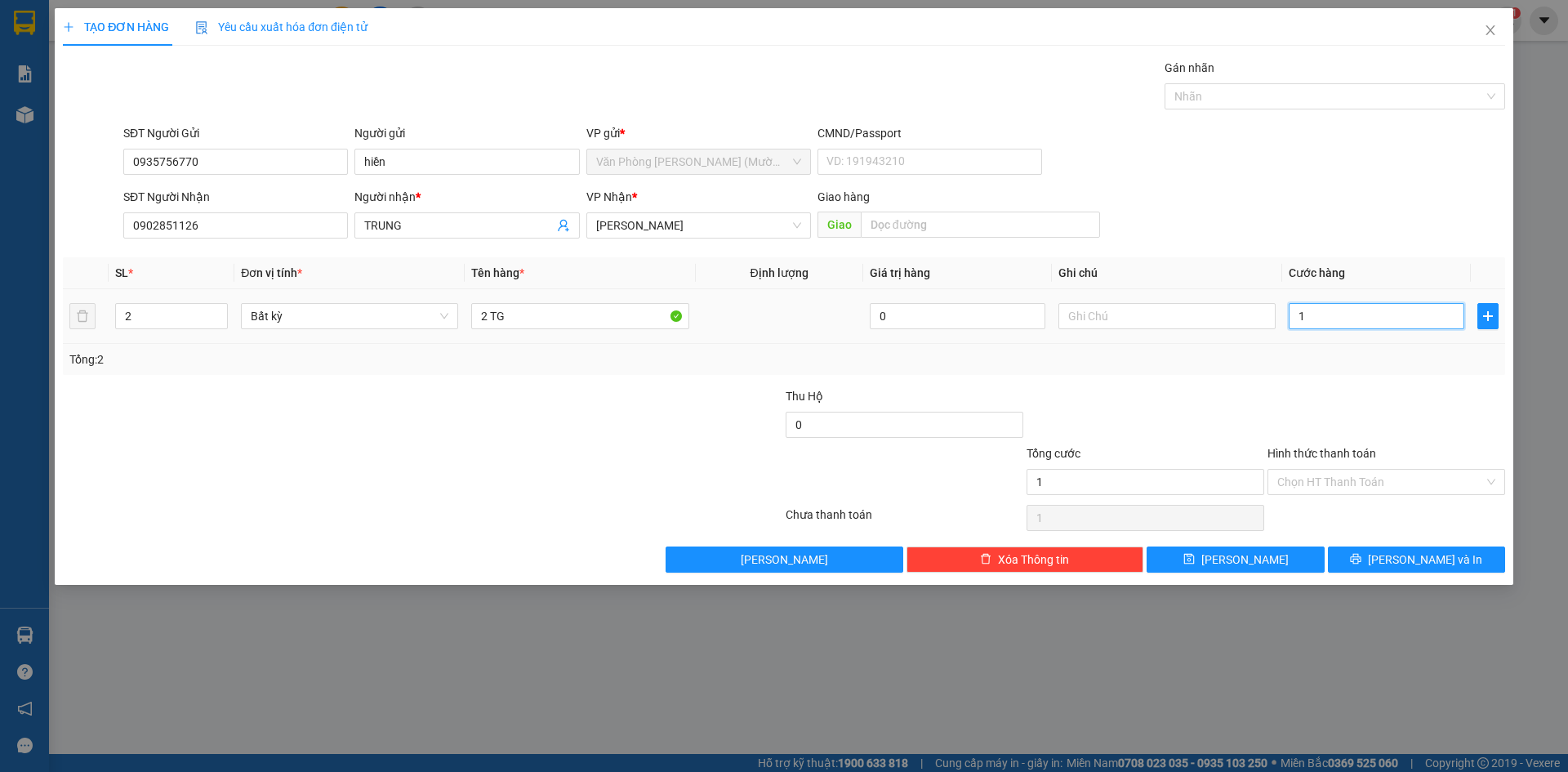
type input "10"
type input "100"
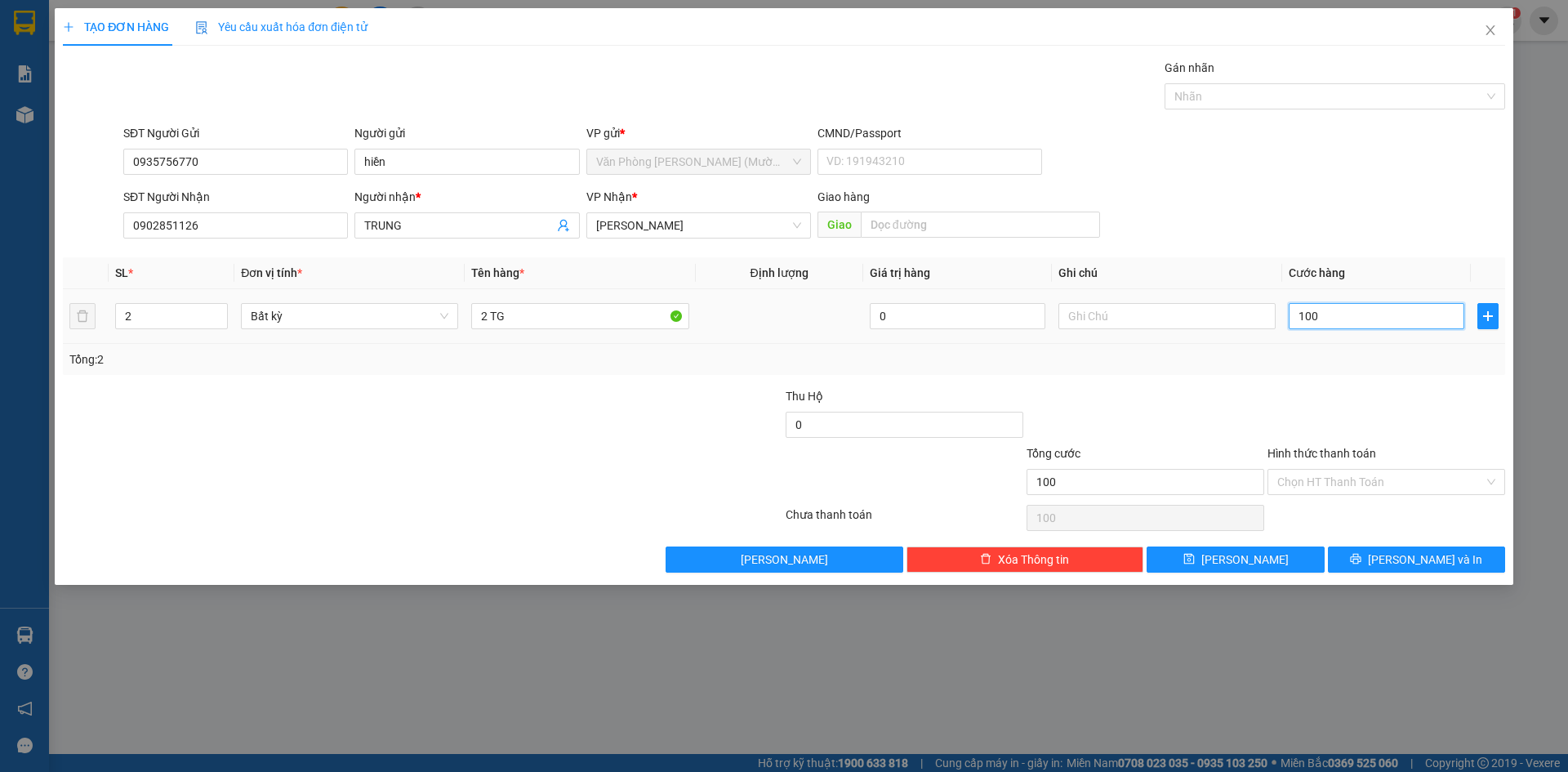
type input "1.000"
type input "10.000"
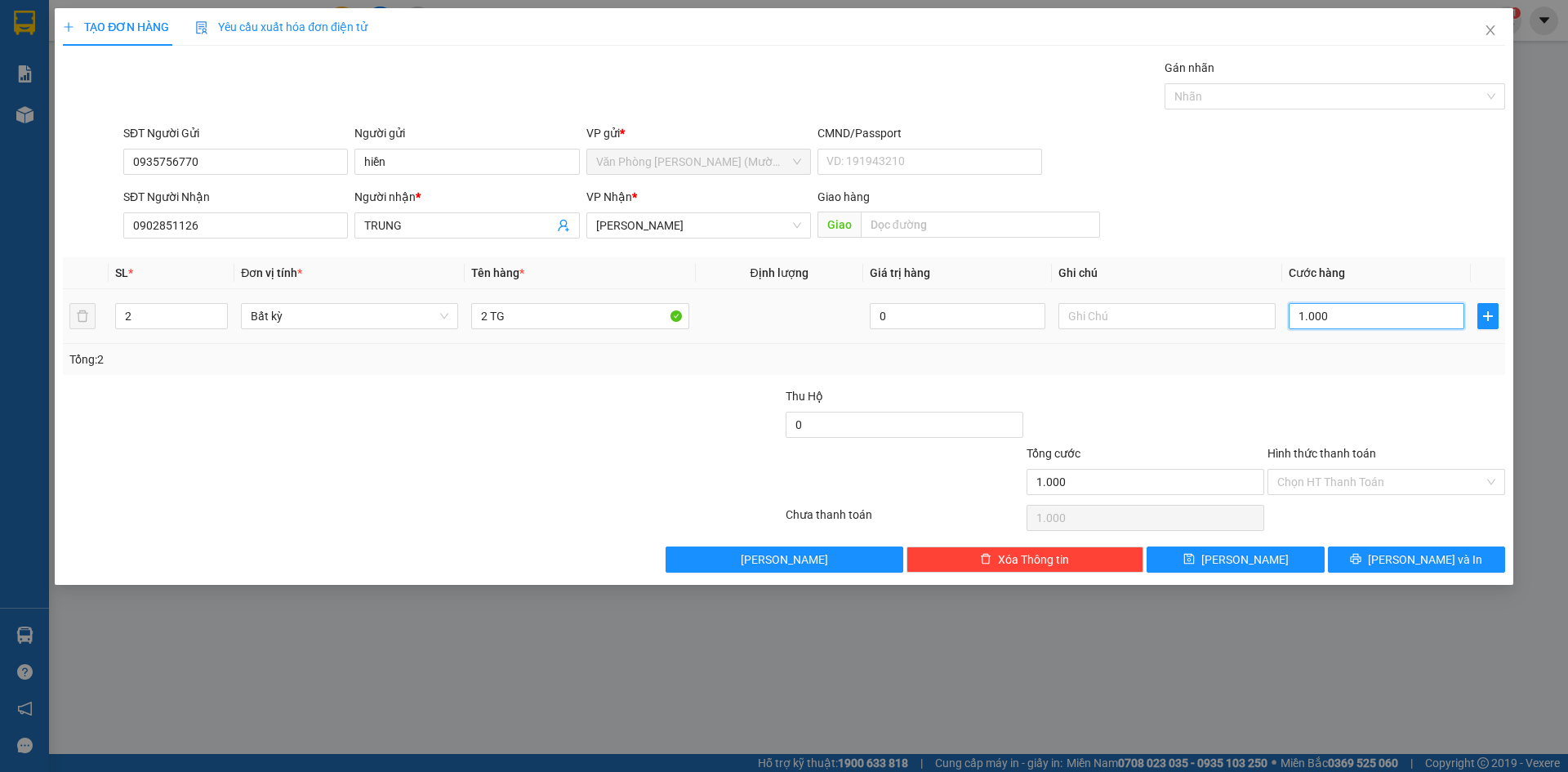
type input "10.000"
type input "100.000"
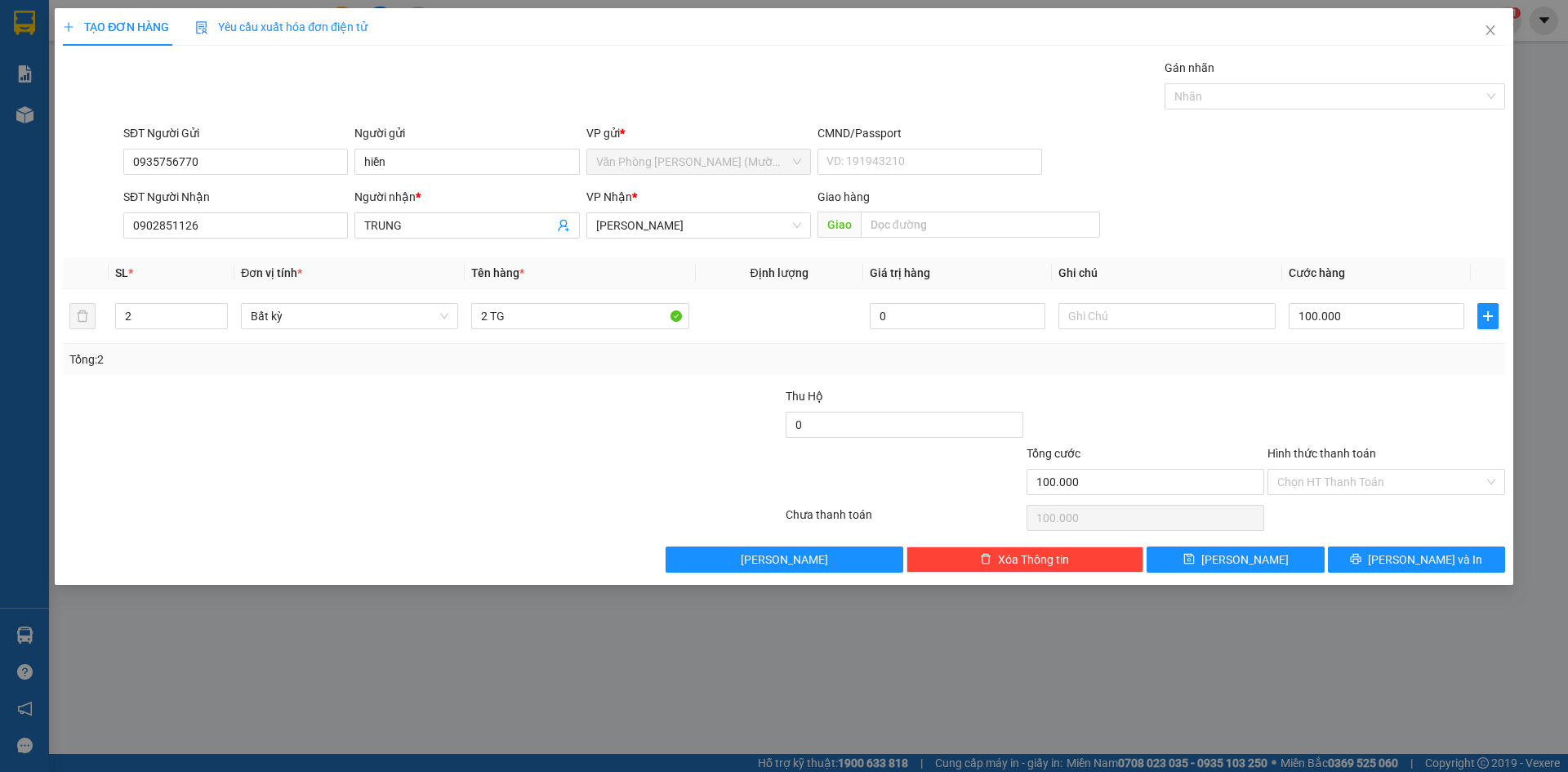
click at [1373, 405] on div at bounding box center [1386, 415] width 241 height 57
click at [1351, 488] on input "Hình thức thanh toán" at bounding box center [1381, 482] width 206 height 25
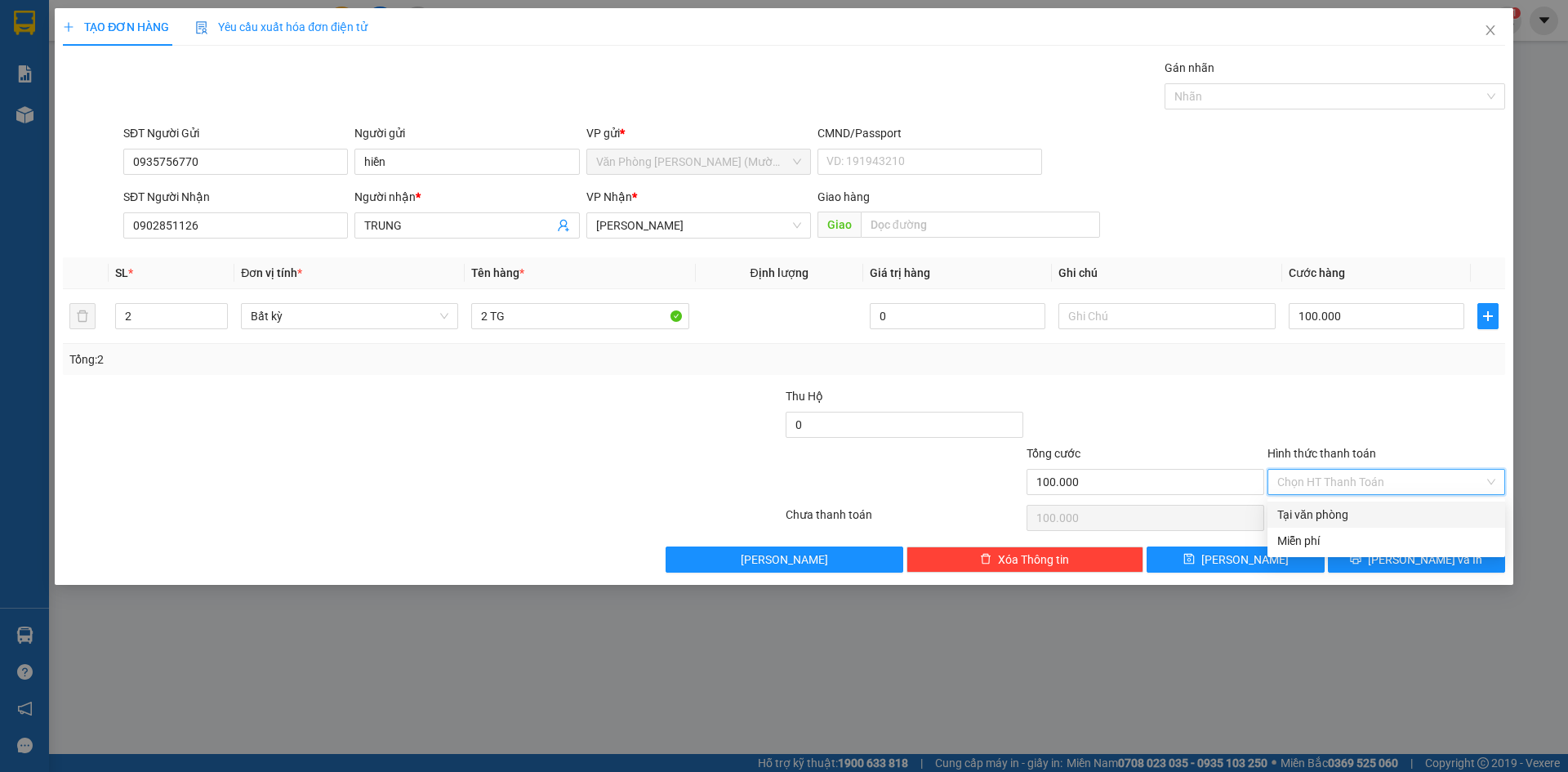
click at [1338, 518] on div "Tại văn phòng" at bounding box center [1386, 515] width 218 height 18
type input "0"
click at [1362, 564] on icon "printer" at bounding box center [1356, 559] width 12 height 12
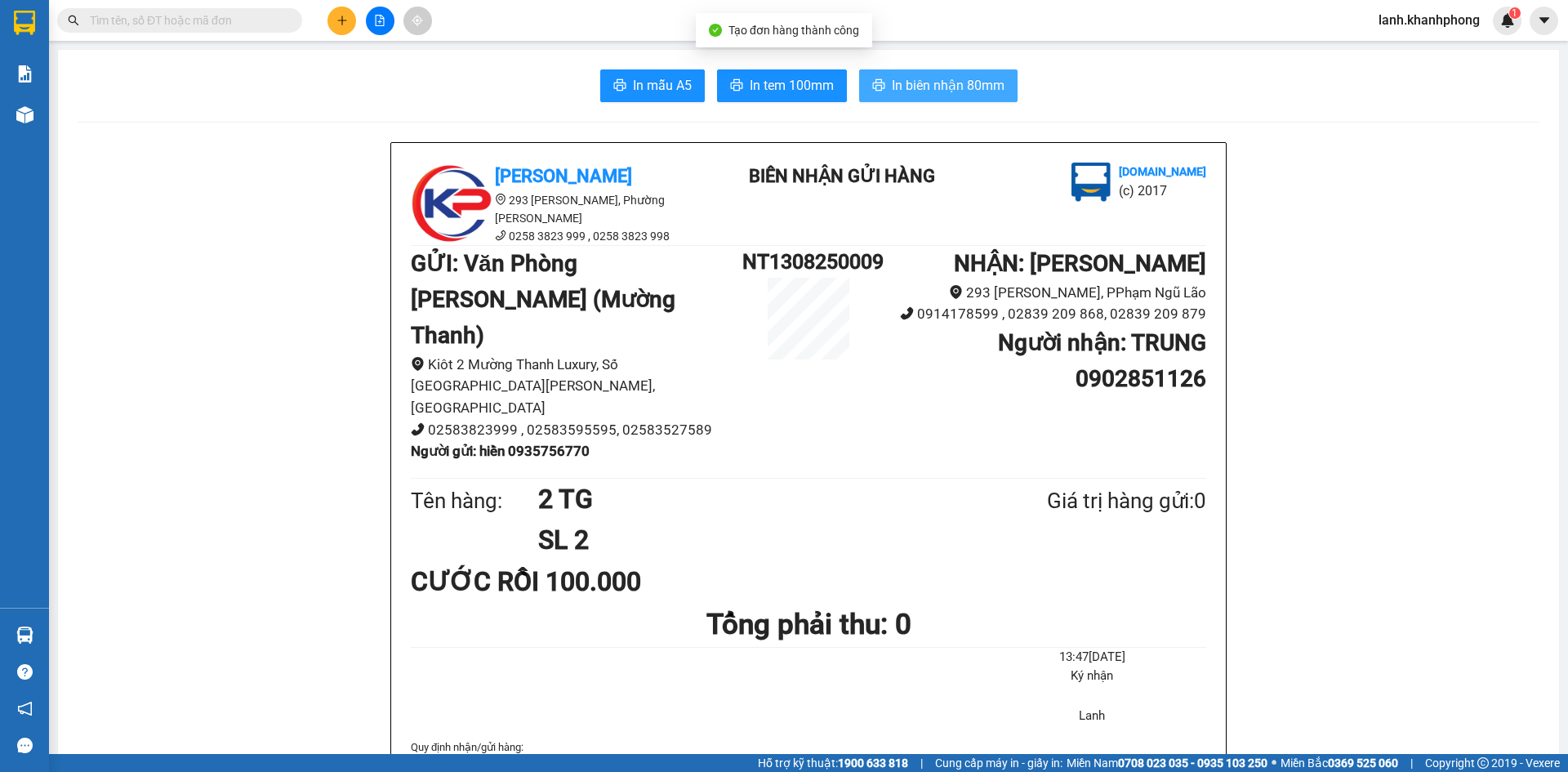
click at [920, 79] on span "In biên nhận 80mm" at bounding box center [948, 85] width 113 height 21
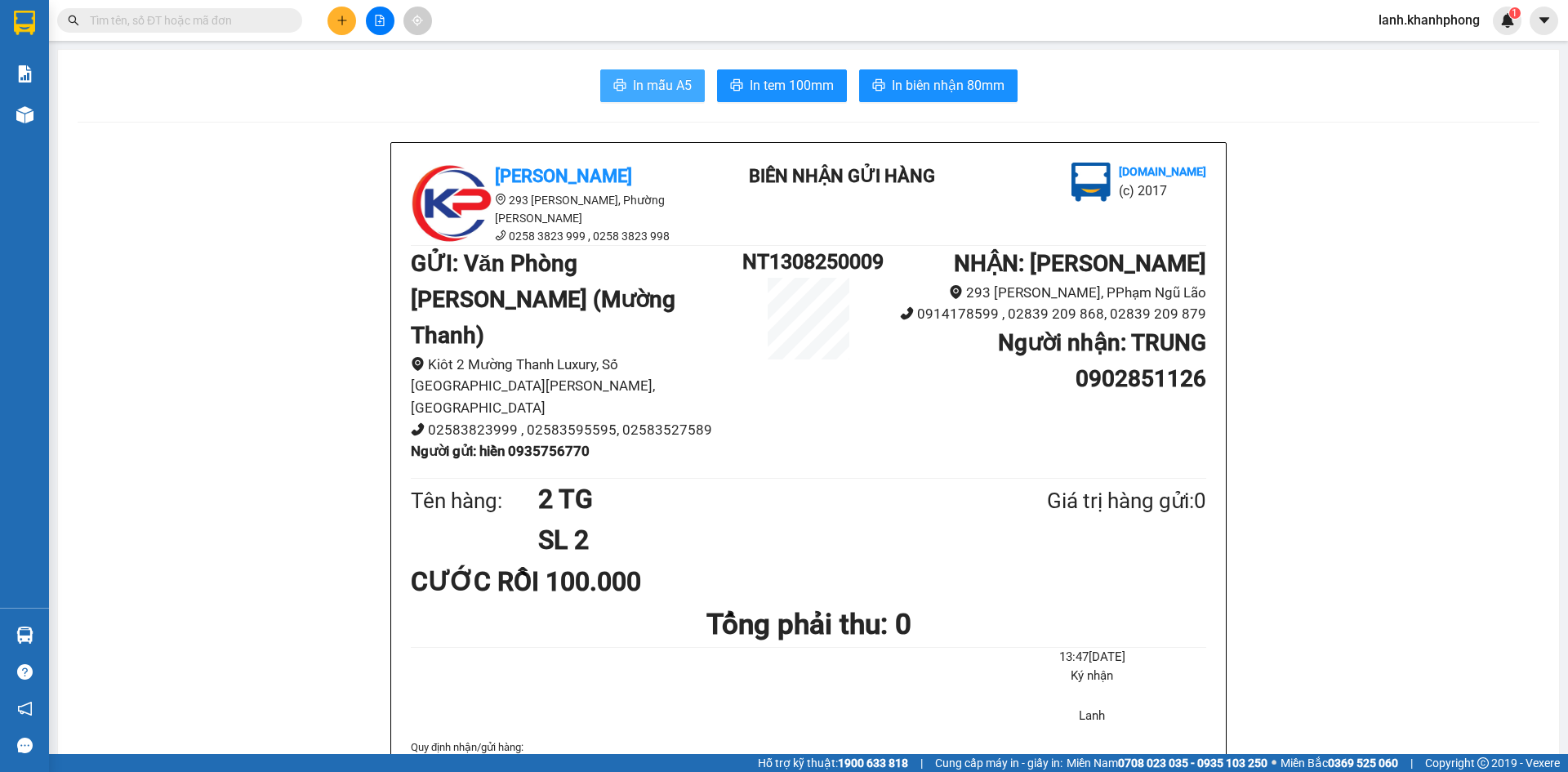
click at [659, 77] on span "In mẫu A5" at bounding box center [662, 85] width 59 height 21
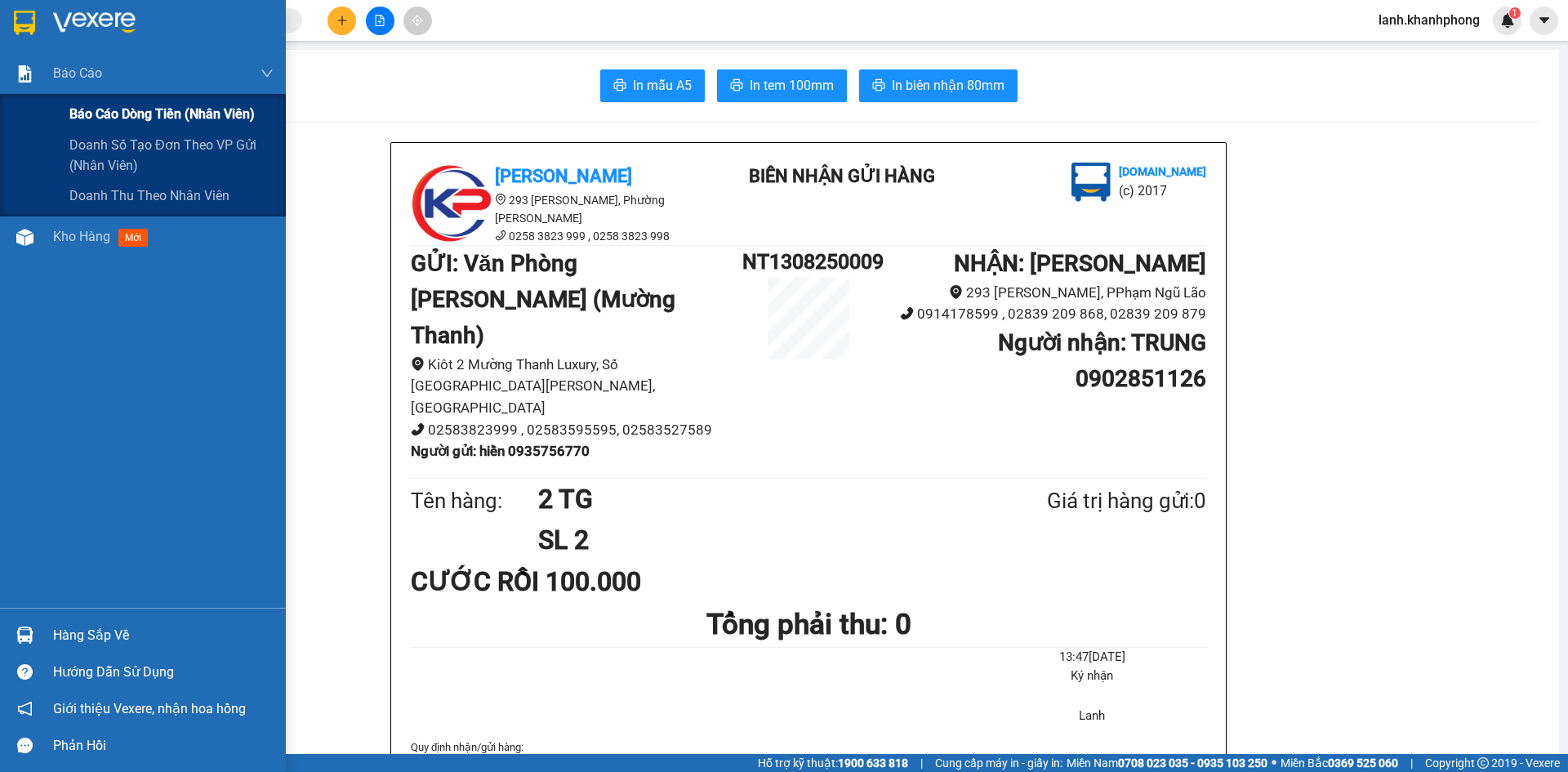
click at [126, 119] on span "Báo cáo dòng tiền (nhân viên)" at bounding box center [162, 114] width 186 height 21
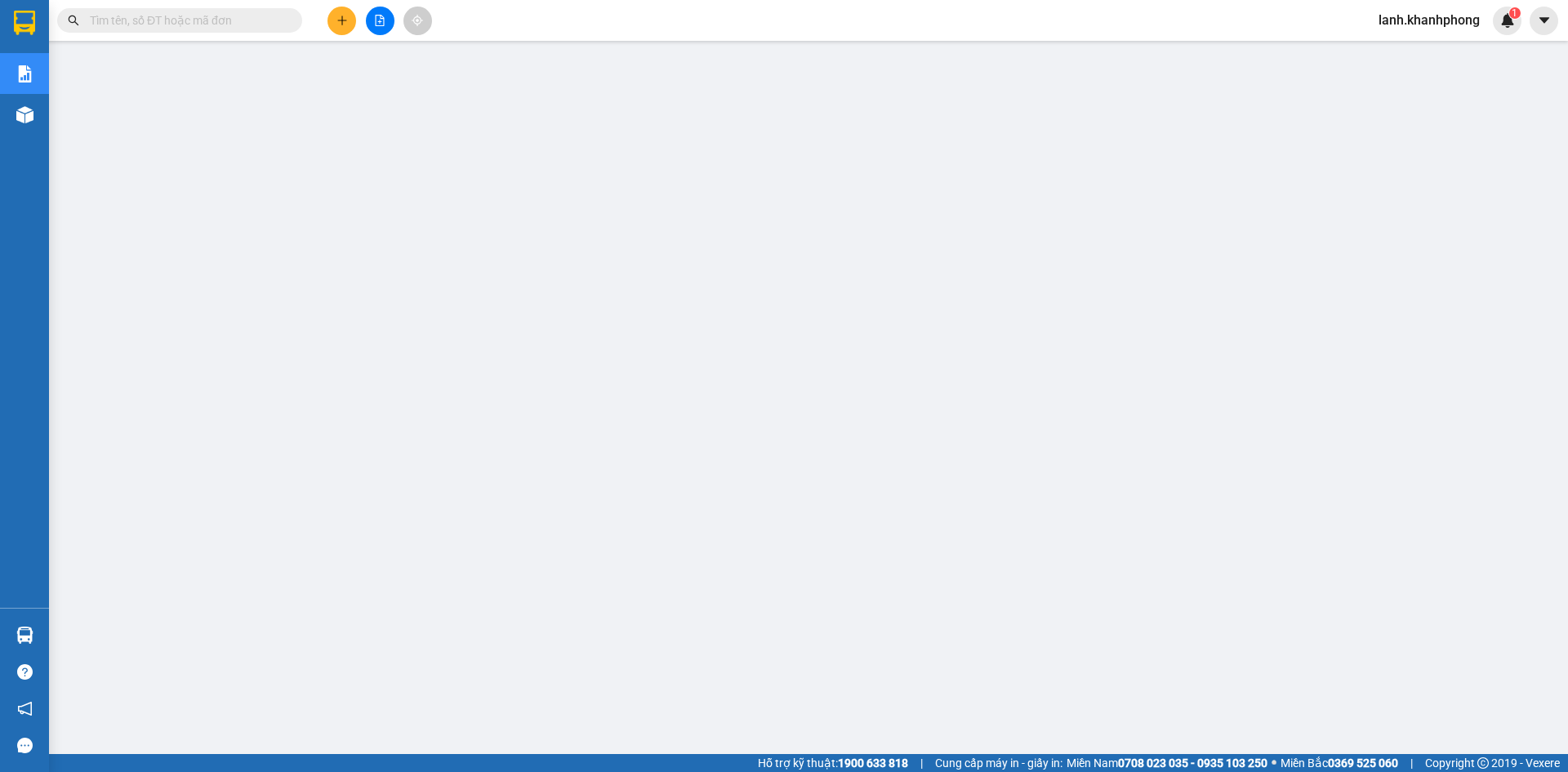
click at [1443, 19] on span "lanh.khanhphong" at bounding box center [1429, 20] width 127 height 21
click at [1413, 52] on span "Đăng xuất" at bounding box center [1436, 50] width 94 height 18
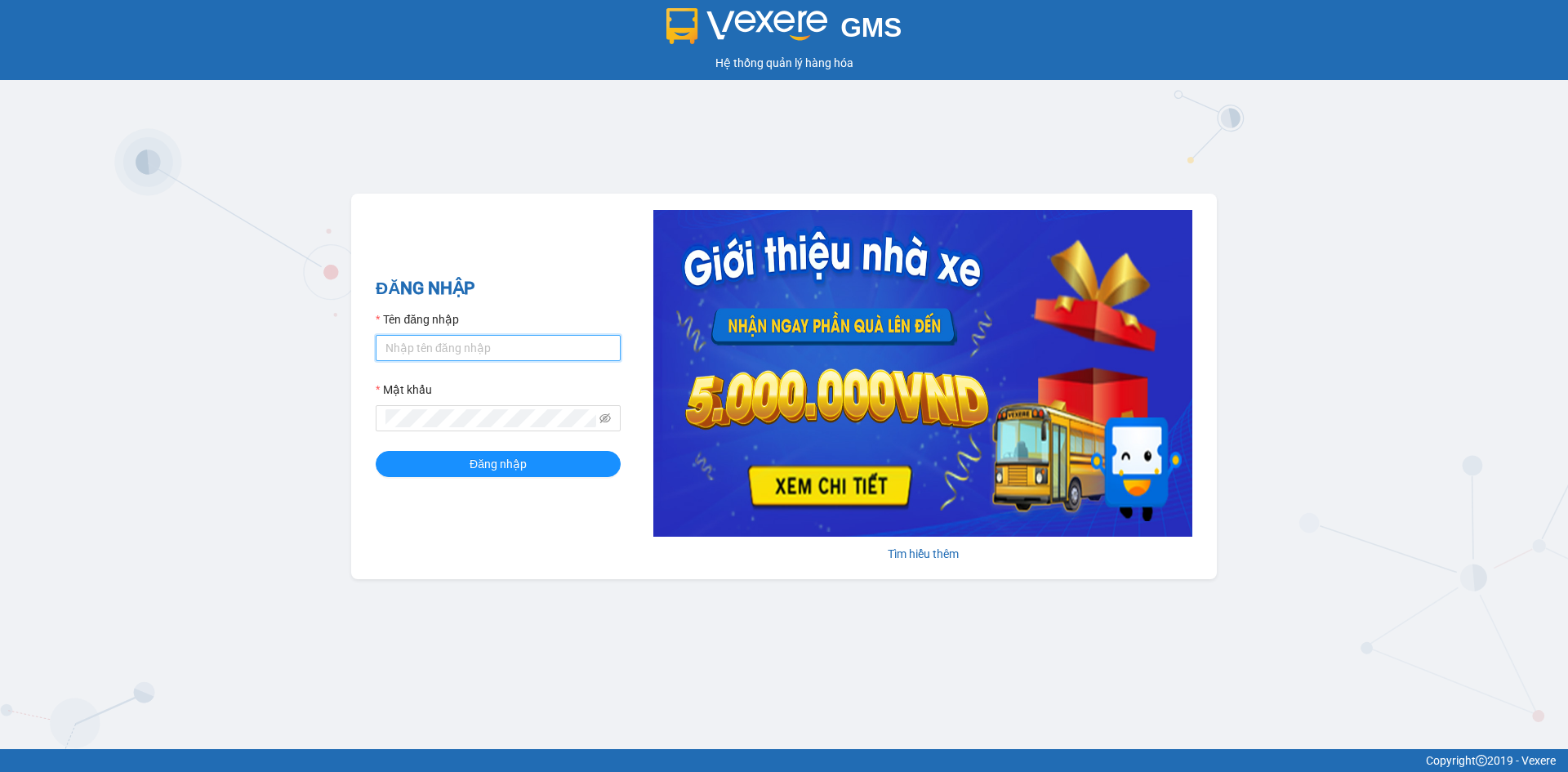
click at [545, 347] on input "Tên đăng nhập" at bounding box center [498, 348] width 245 height 26
type input "van01.khanhphong"
click at [508, 452] on button "Đăng nhập" at bounding box center [498, 464] width 245 height 26
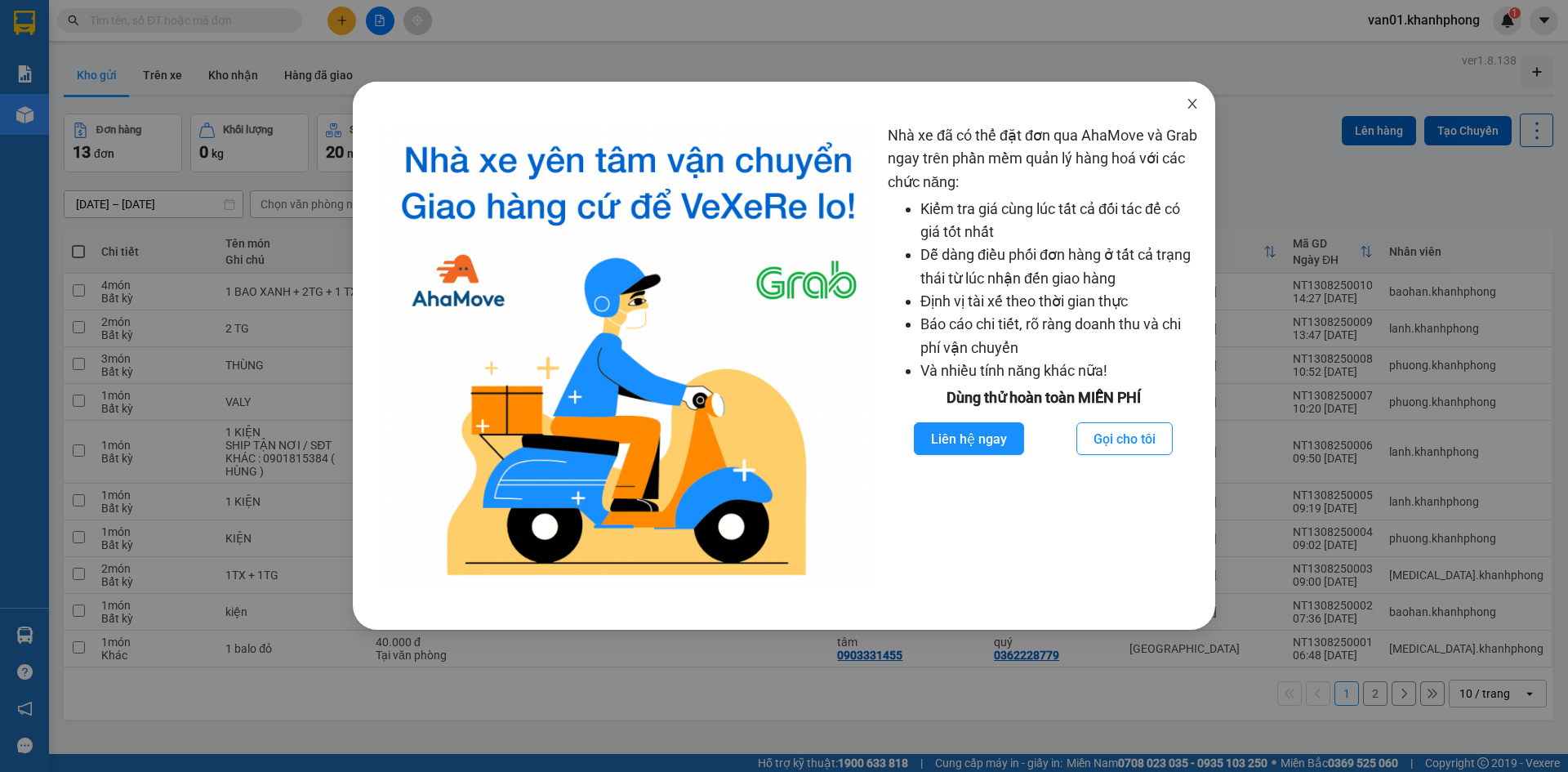
click at [1197, 110] on icon "close" at bounding box center [1193, 104] width 13 height 13
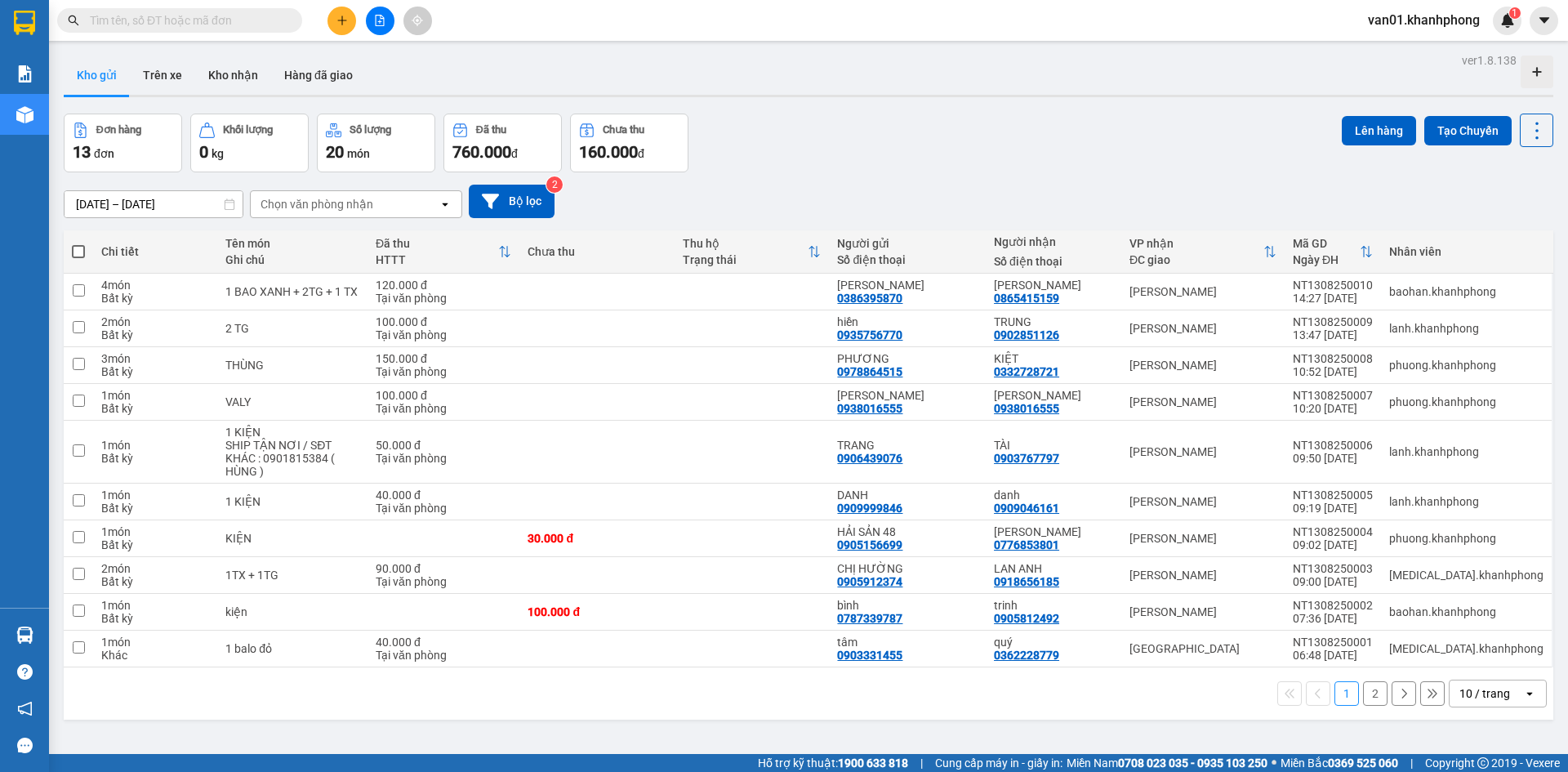
click at [862, 167] on div "Đơn hàng 13 đơn Khối lượng 0 kg Số lượng 20 món Đã thu 760.000 đ Chưa thu 160.0…" at bounding box center [808, 143] width 1490 height 59
